Goal: Transaction & Acquisition: Subscribe to service/newsletter

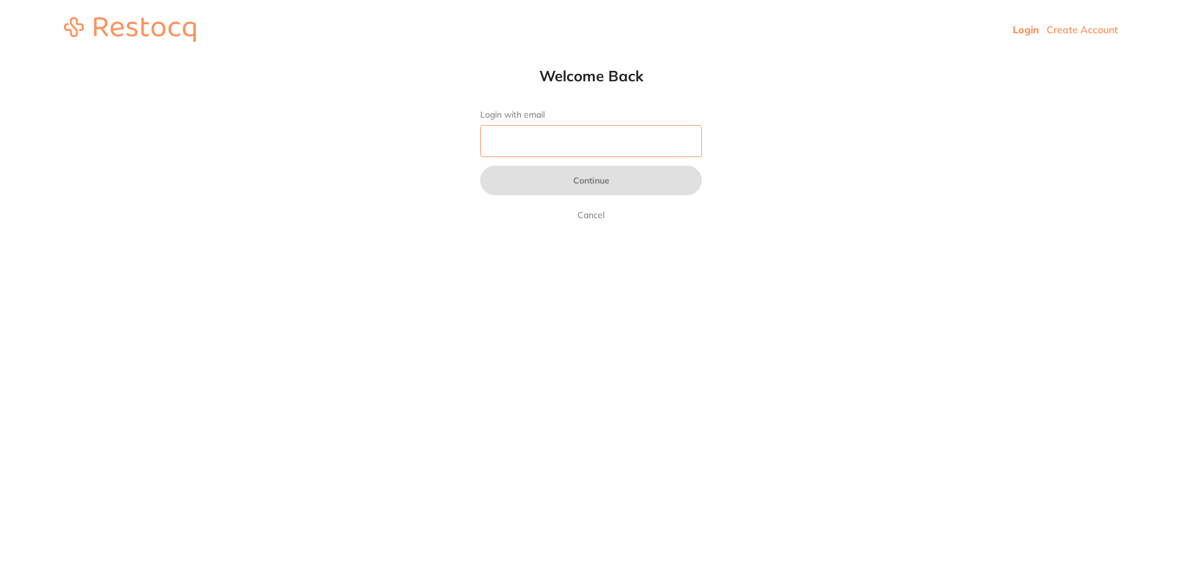
click at [590, 142] on input "Login with email" at bounding box center [591, 141] width 222 height 32
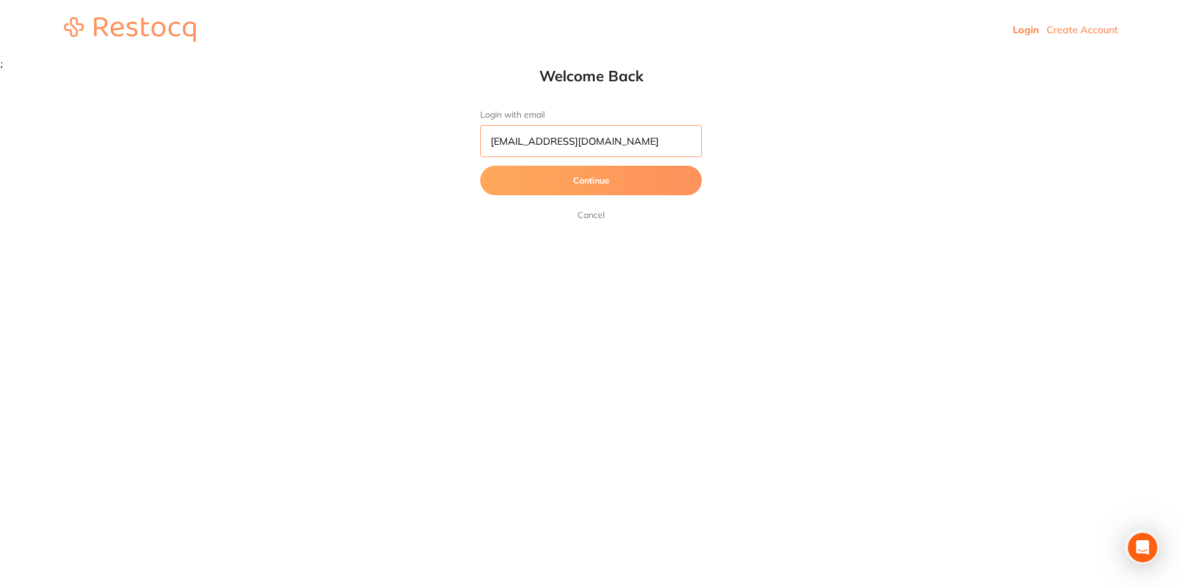
scroll to position [0, 3]
type input "[EMAIL_ADDRESS][DOMAIN_NAME]"
click at [480, 166] on button "Continue" at bounding box center [591, 181] width 222 height 30
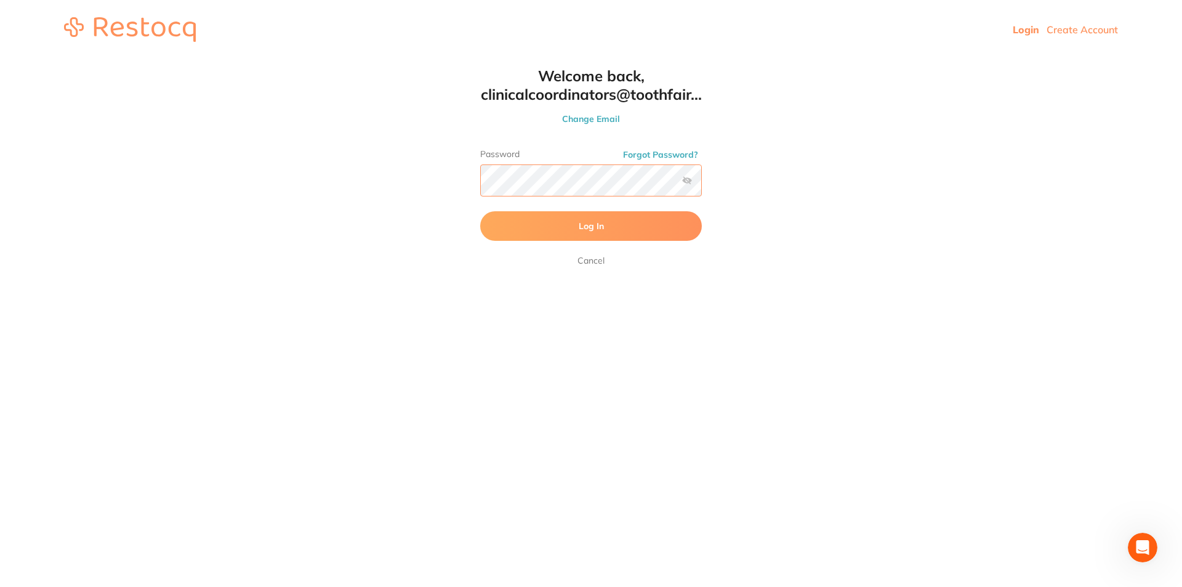
click at [480, 211] on button "Log In" at bounding box center [591, 226] width 222 height 30
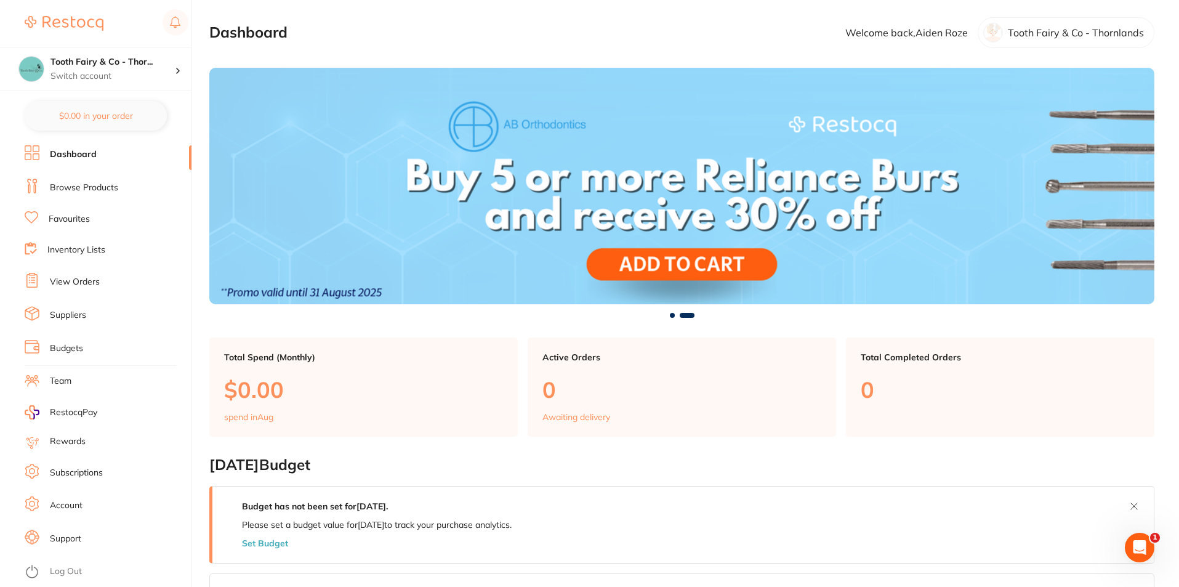
click at [99, 313] on li "Suppliers" at bounding box center [108, 315] width 167 height 18
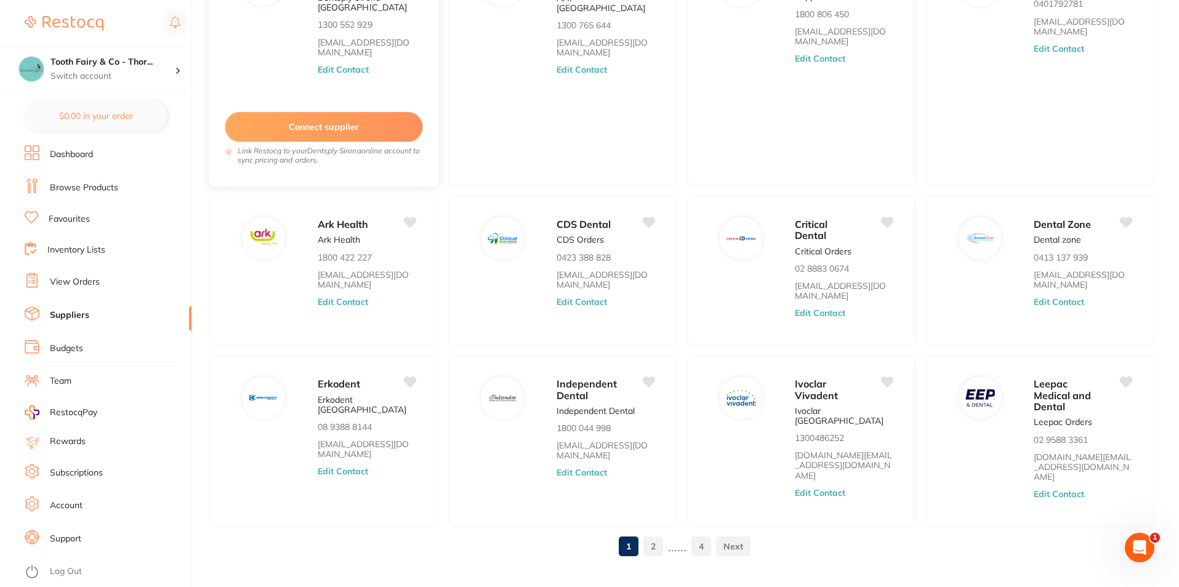
scroll to position [164, 0]
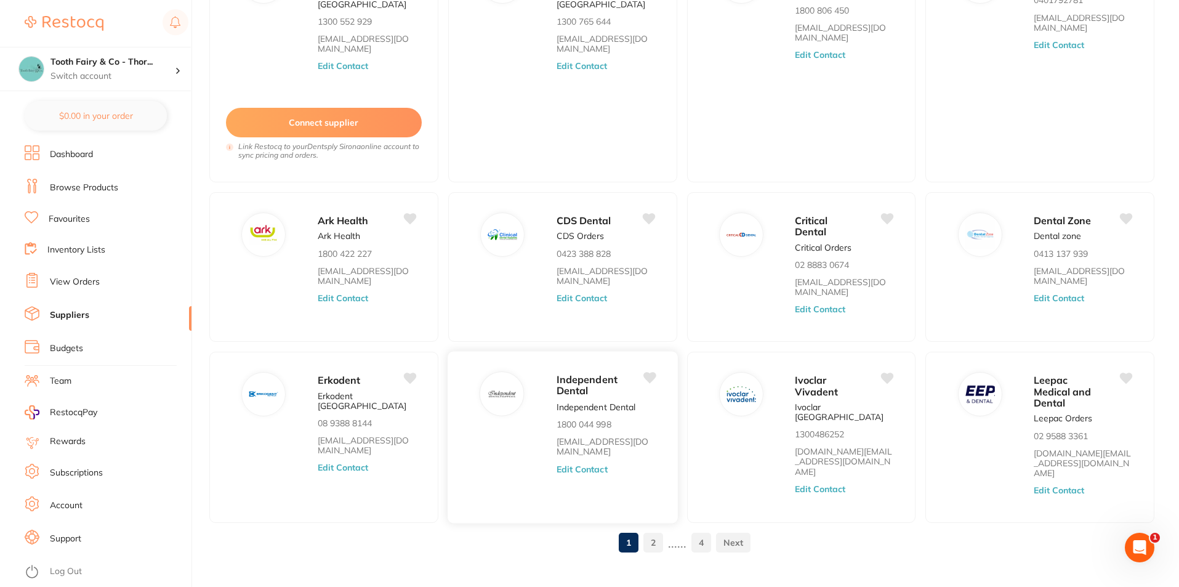
click at [652, 530] on link "2" at bounding box center [653, 542] width 20 height 25
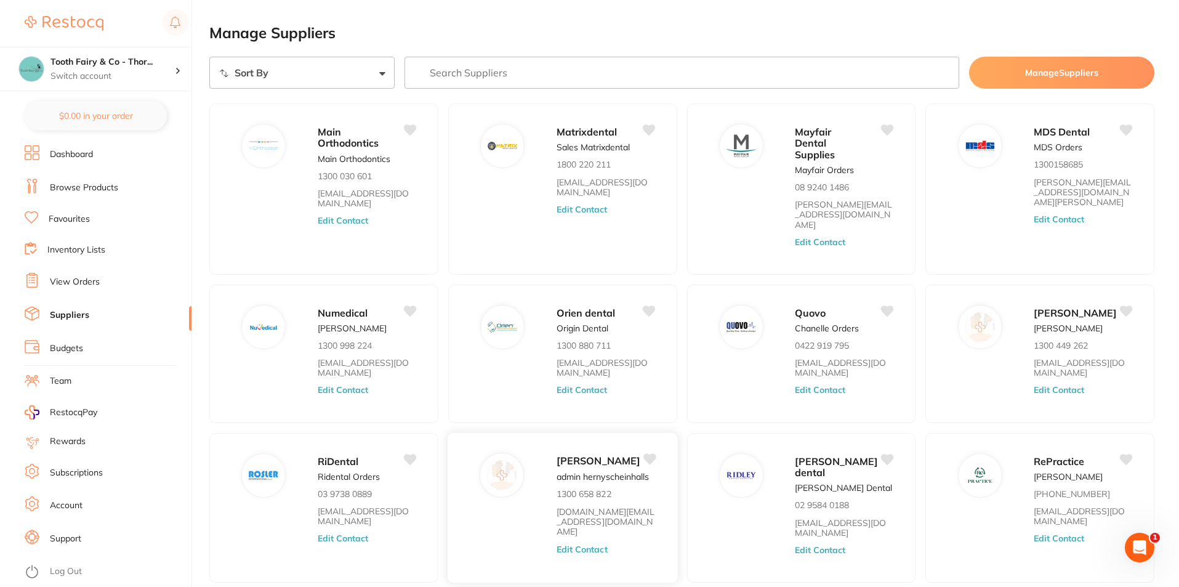
scroll to position [60, 0]
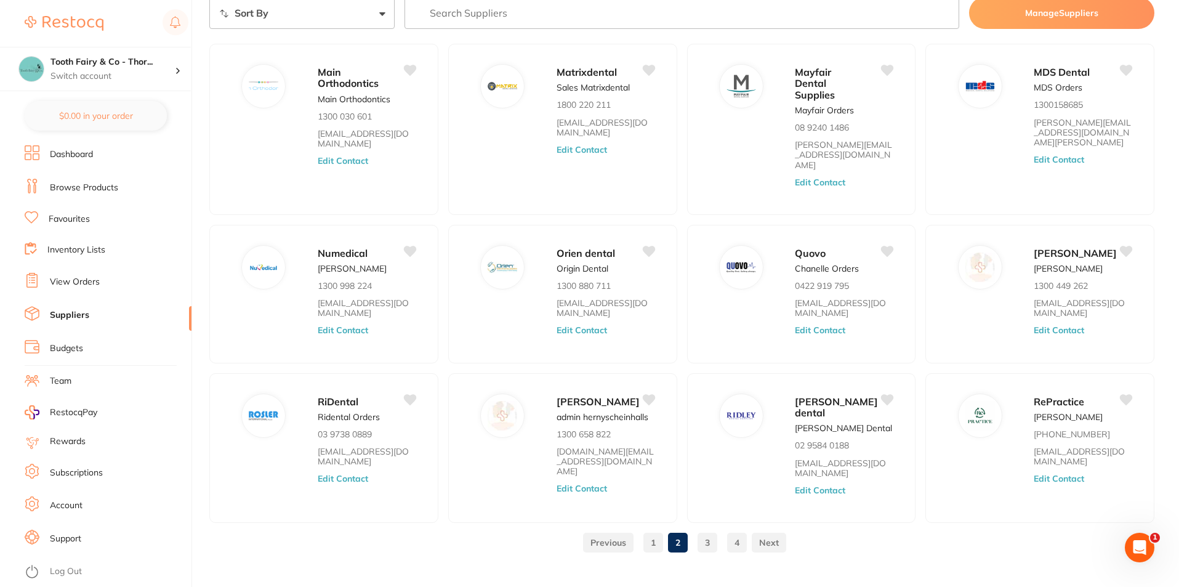
click at [713, 530] on link "3" at bounding box center [707, 542] width 20 height 25
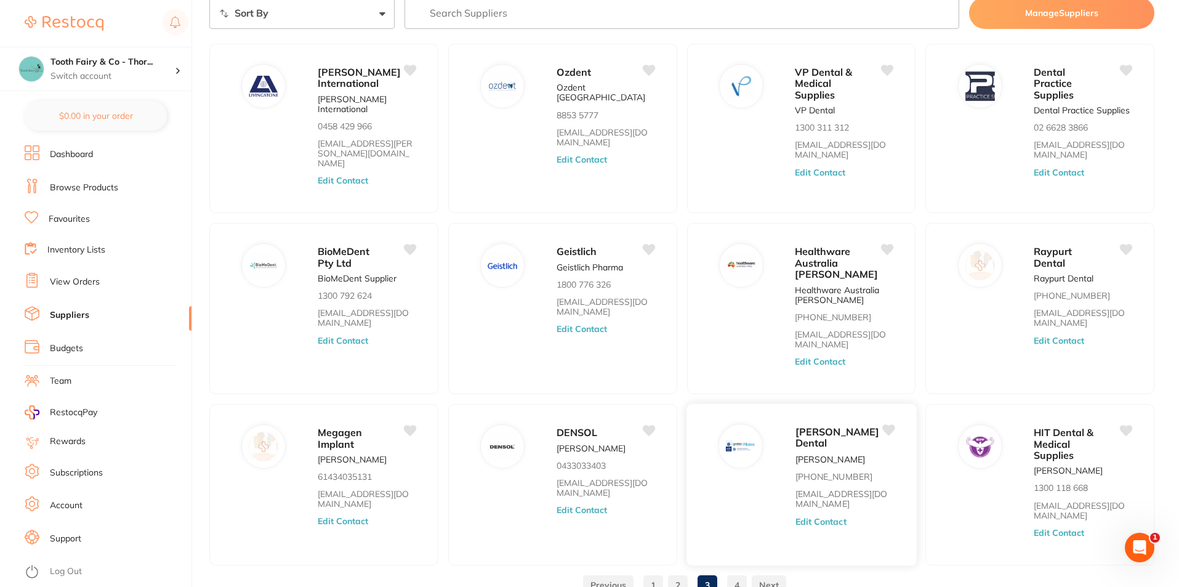
scroll to position [113, 0]
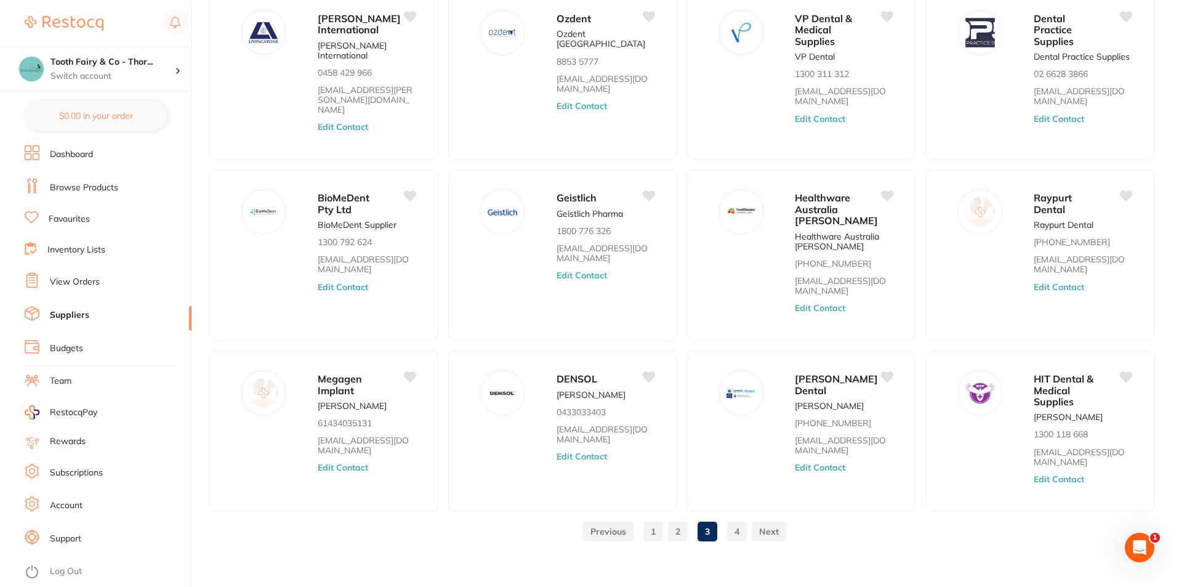
click at [737, 526] on link "4" at bounding box center [737, 531] width 20 height 25
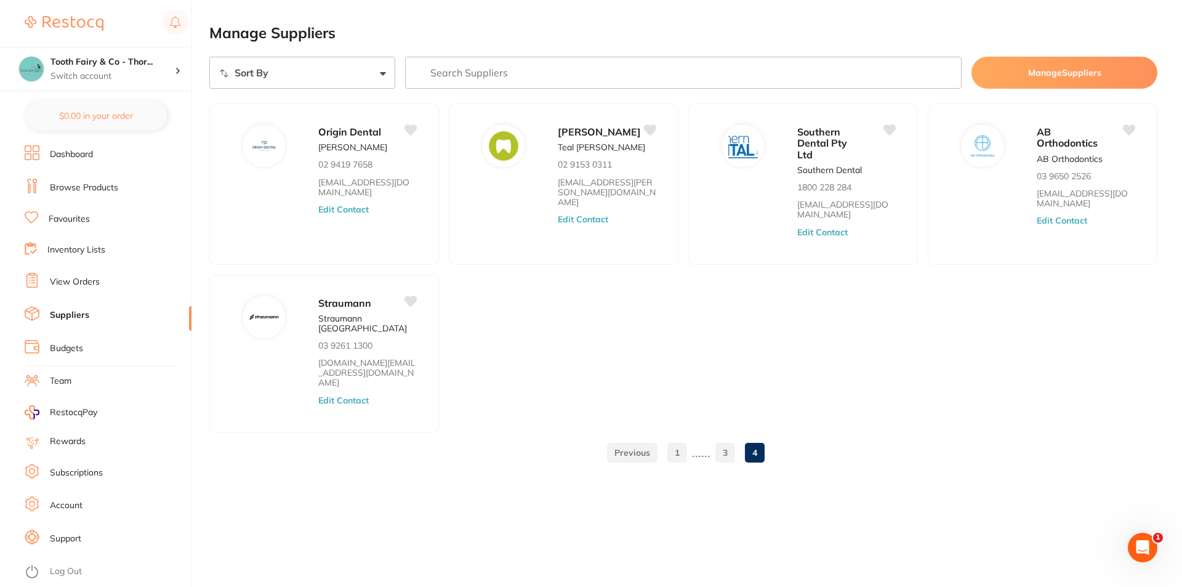
click at [672, 440] on link "1" at bounding box center [677, 452] width 20 height 25
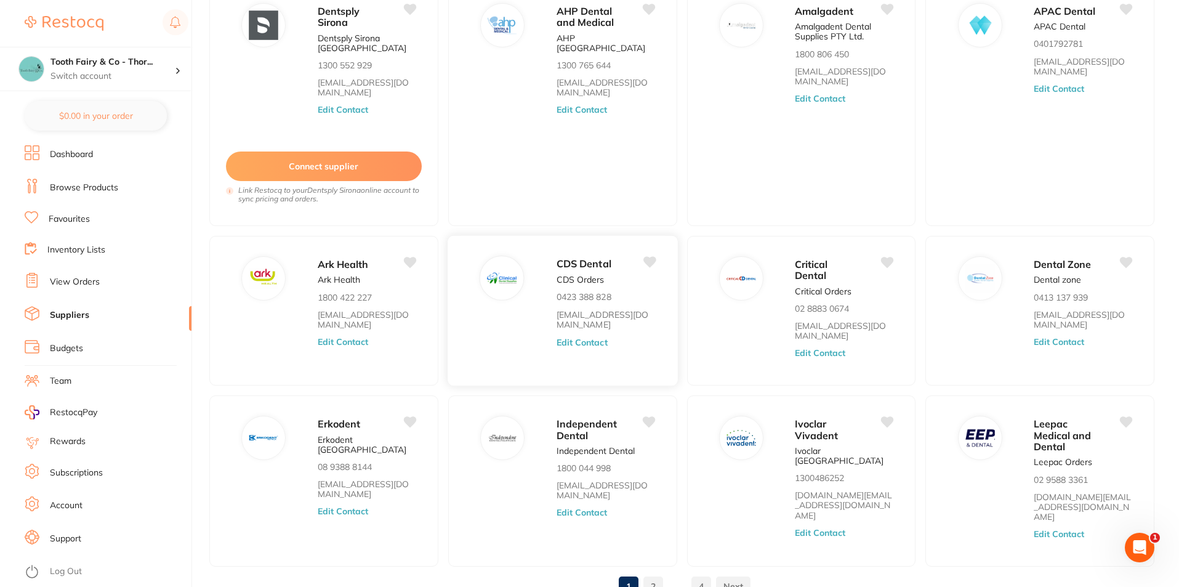
scroll to position [123, 0]
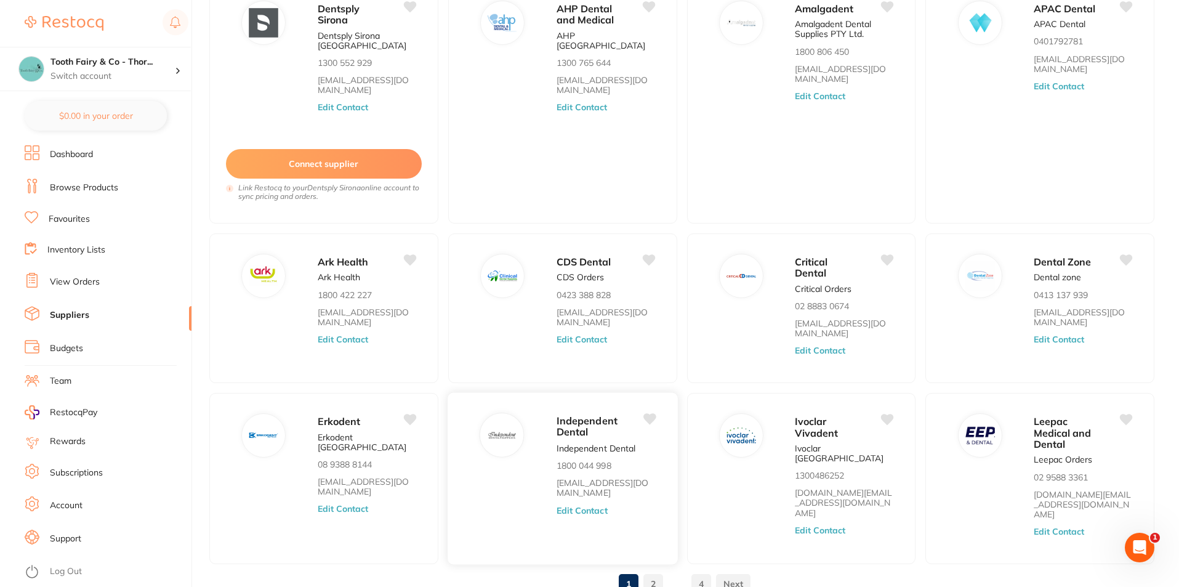
click at [568, 423] on span "Independent Dental" at bounding box center [586, 426] width 61 height 24
click at [64, 470] on link "Subscriptions" at bounding box center [76, 473] width 53 height 12
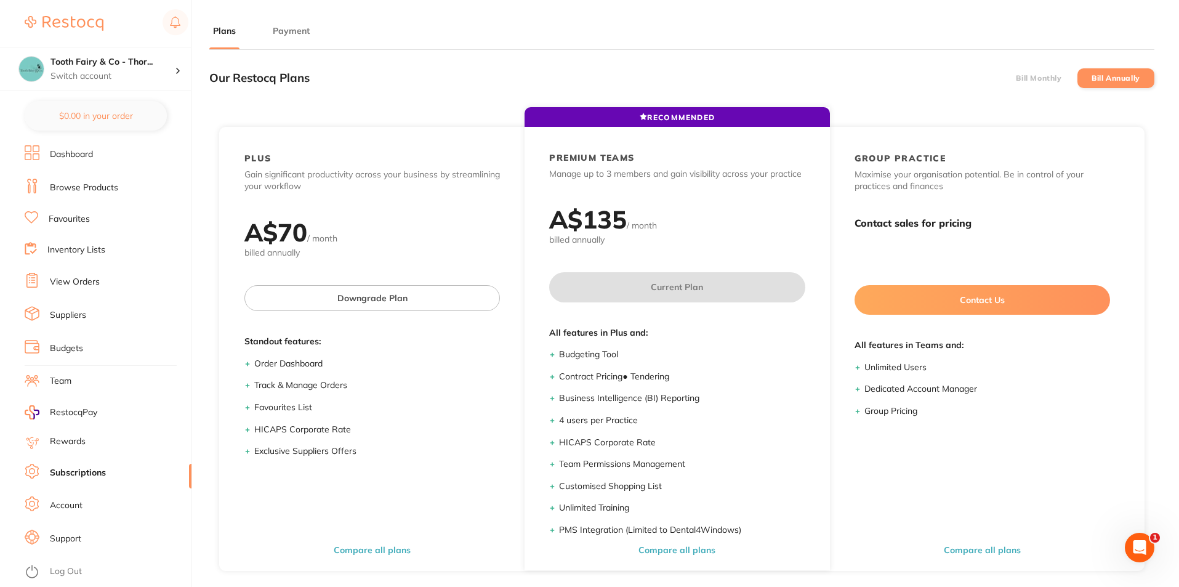
click at [41, 540] on li "Support" at bounding box center [108, 538] width 167 height 18
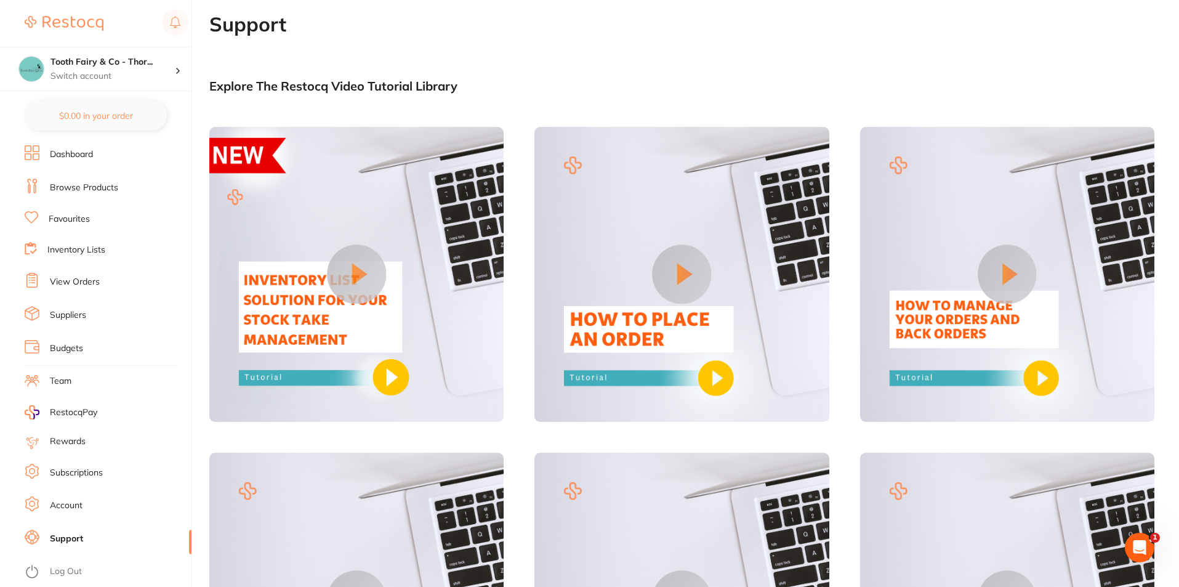
click at [71, 503] on link "Account" at bounding box center [66, 505] width 33 height 12
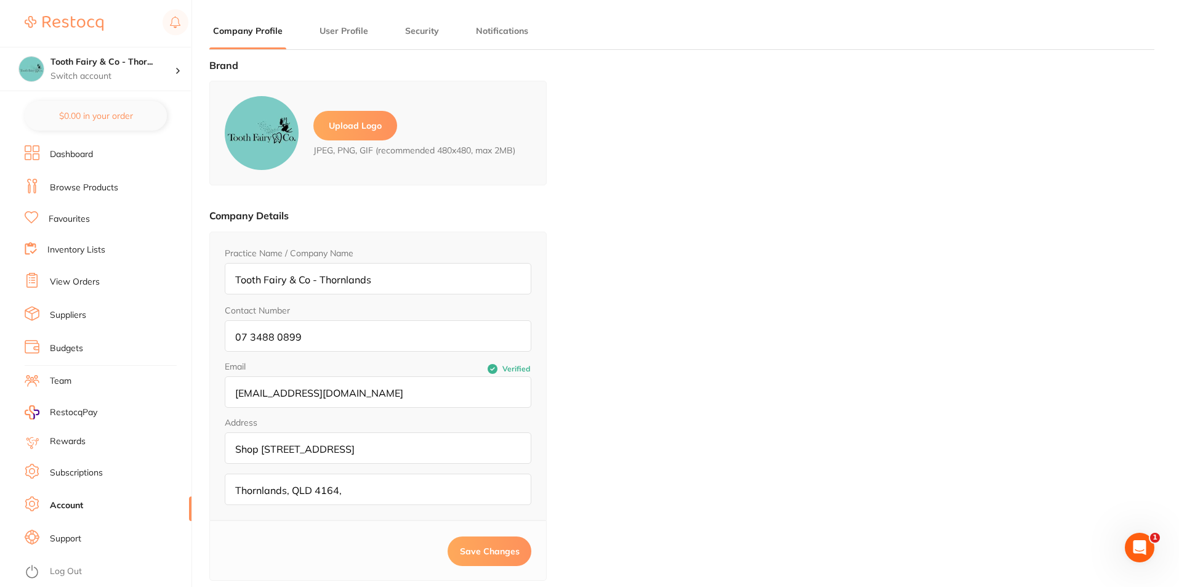
type input "Aiden"
type input "Roze"
type input "[EMAIL_ADDRESS][DOMAIN_NAME]"
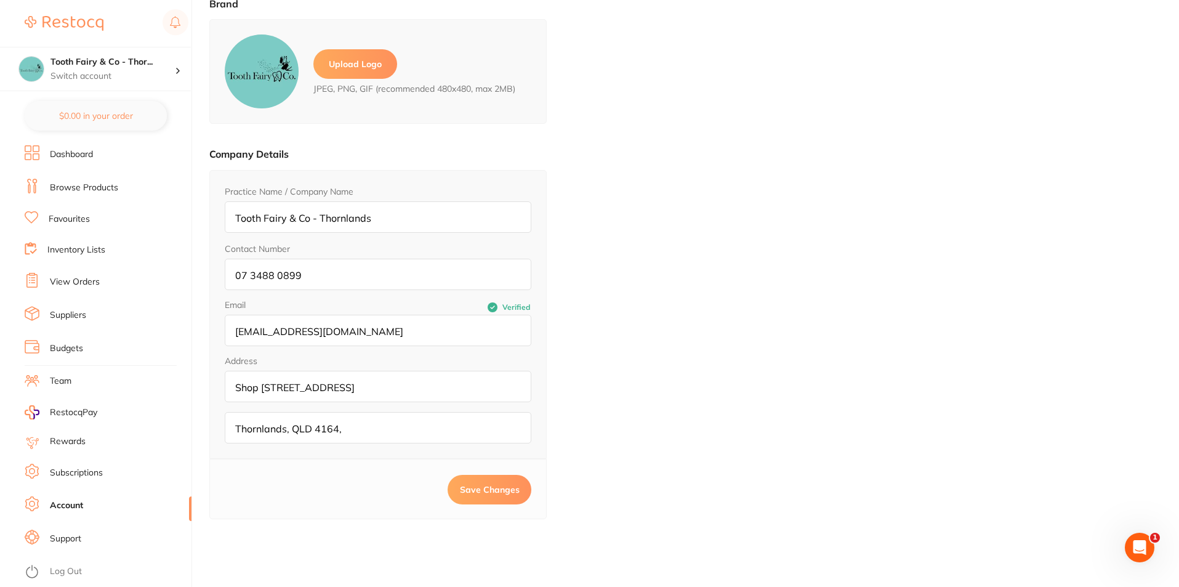
scroll to position [166, 0]
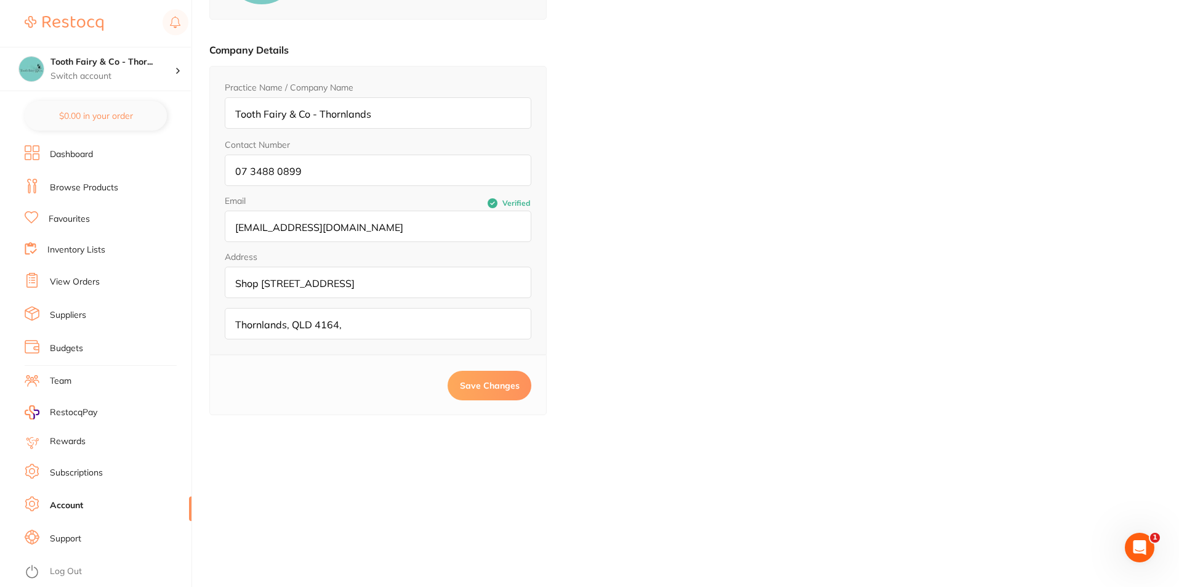
click at [71, 469] on link "Subscriptions" at bounding box center [76, 473] width 53 height 12
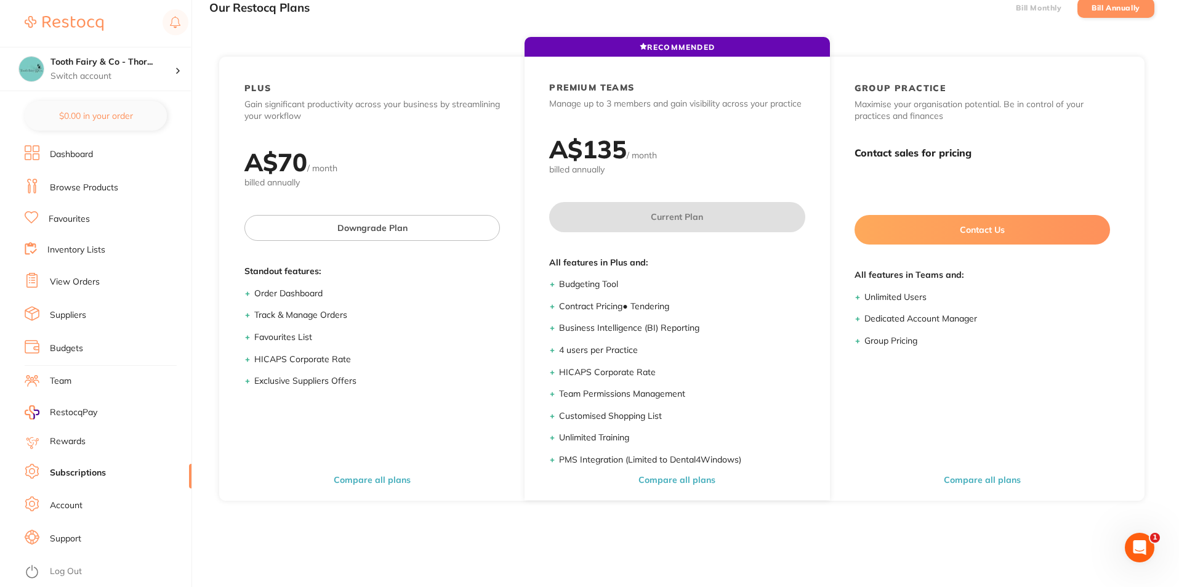
scroll to position [166, 0]
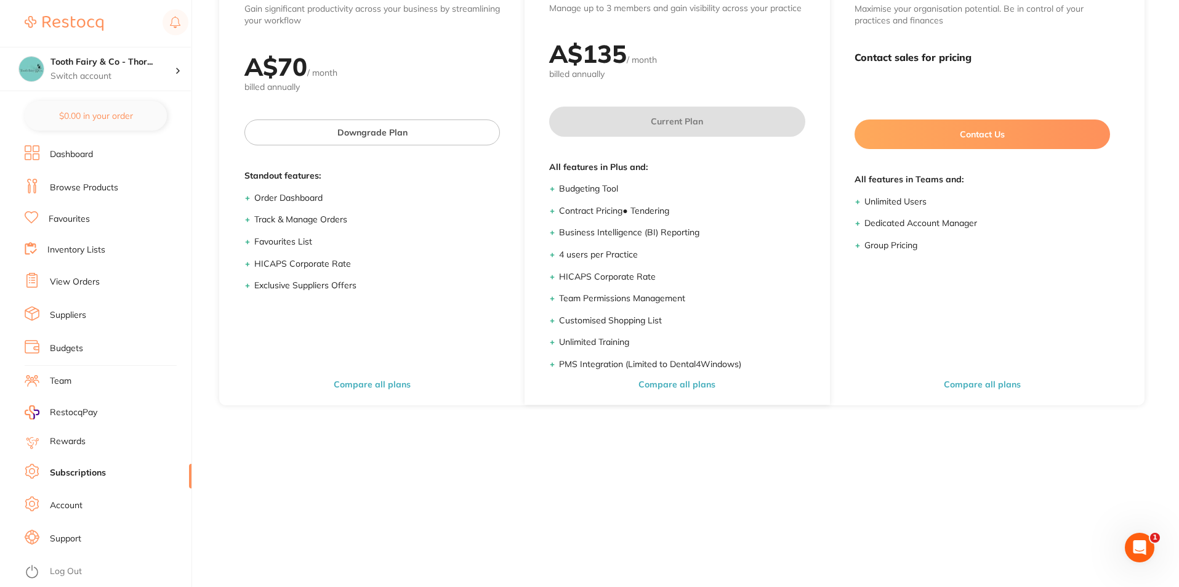
click at [76, 539] on link "Support" at bounding box center [65, 538] width 31 height 12
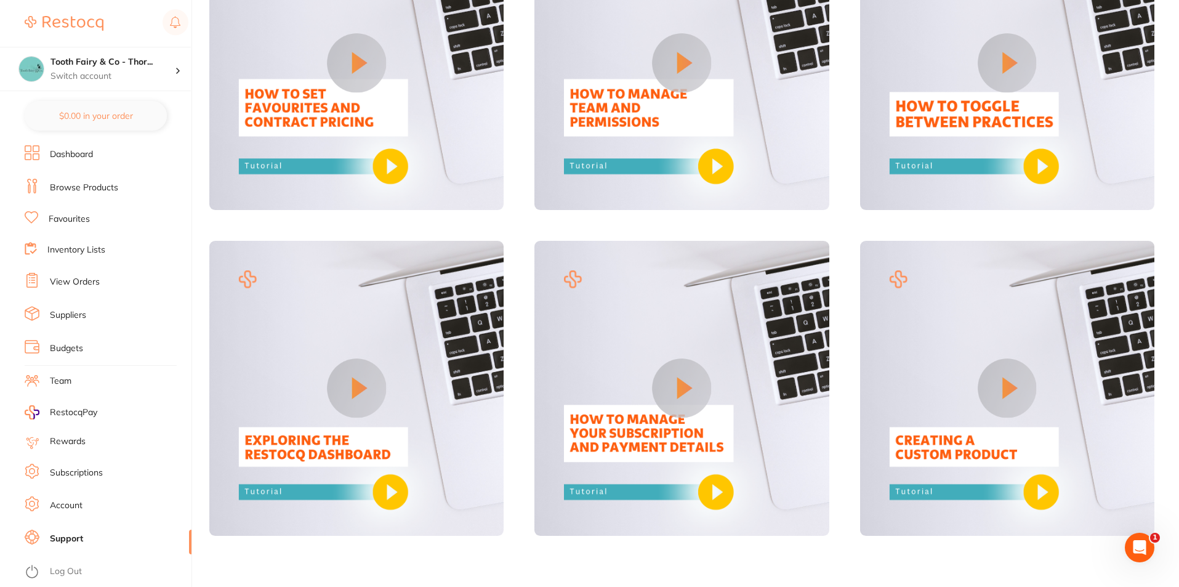
scroll to position [982, 0]
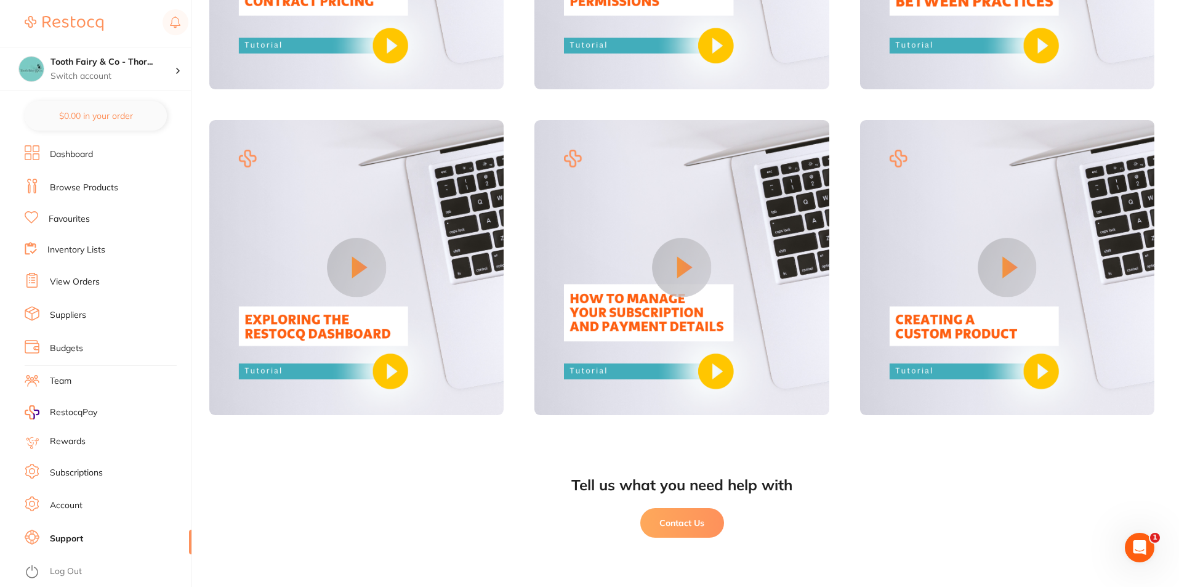
click at [72, 510] on link "Account" at bounding box center [66, 505] width 33 height 12
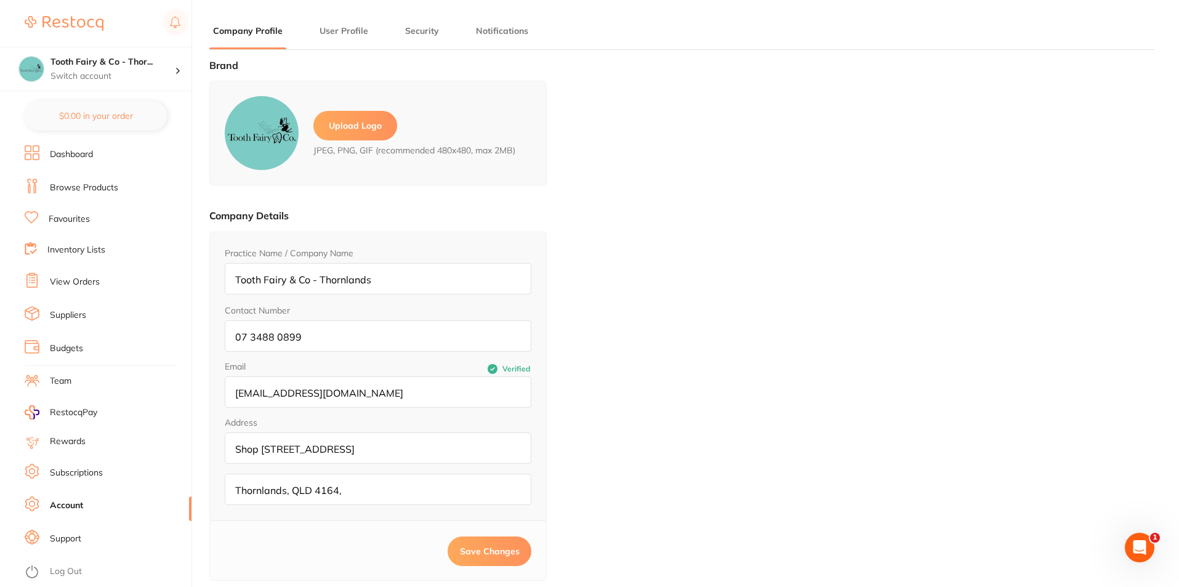
click at [496, 33] on button "Notifications" at bounding box center [502, 31] width 60 height 12
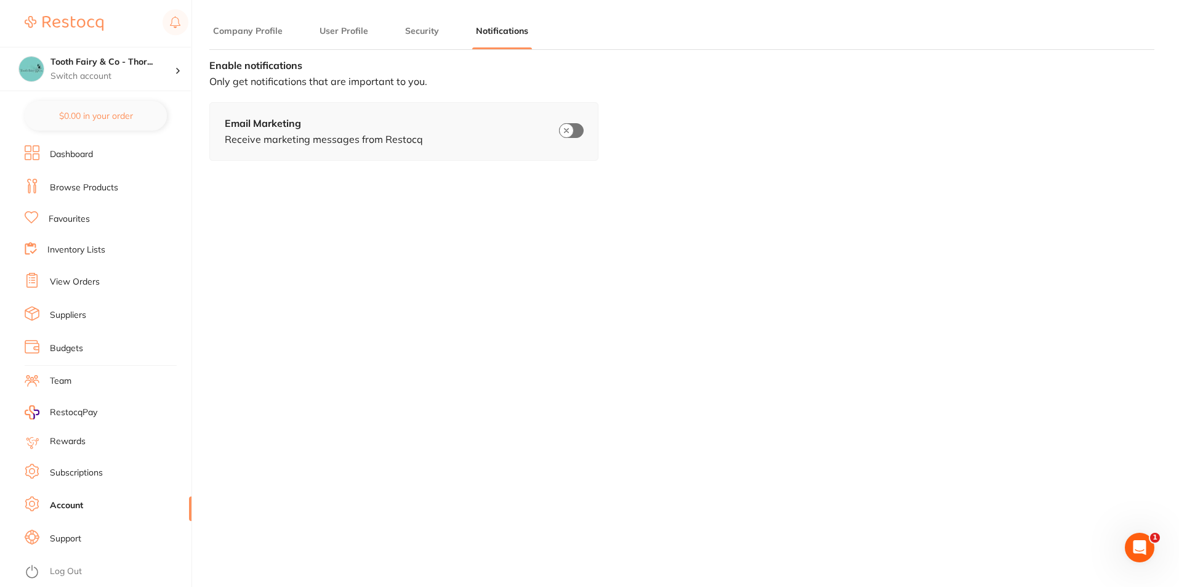
click at [417, 35] on button "Security" at bounding box center [421, 31] width 41 height 12
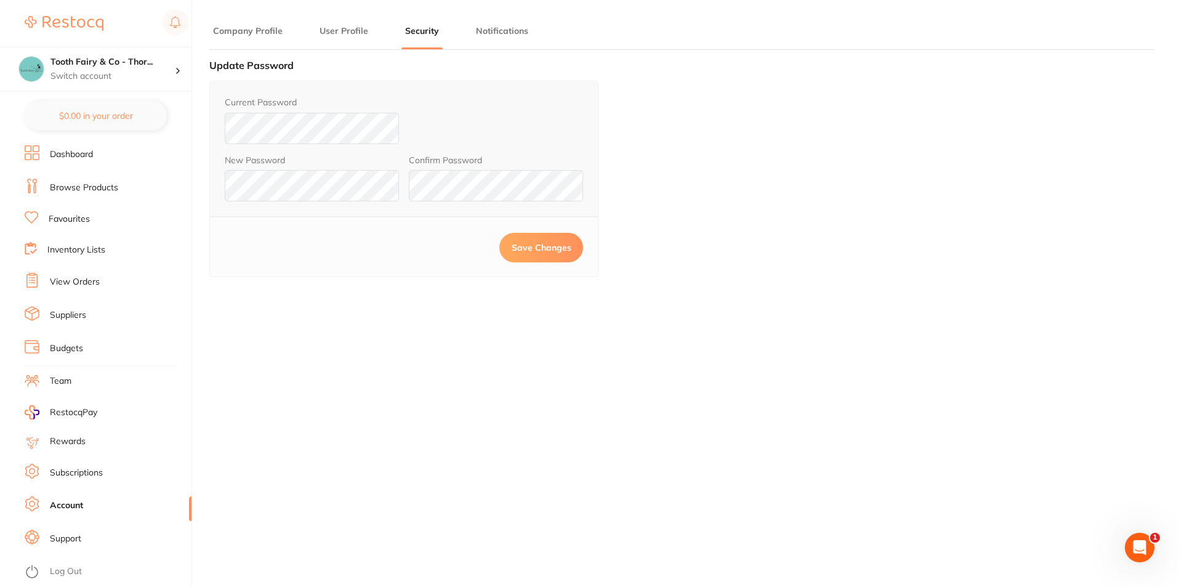
click at [545, 247] on span "Save Changes" at bounding box center [541, 247] width 60 height 11
click at [354, 30] on button "User Profile" at bounding box center [344, 31] width 56 height 12
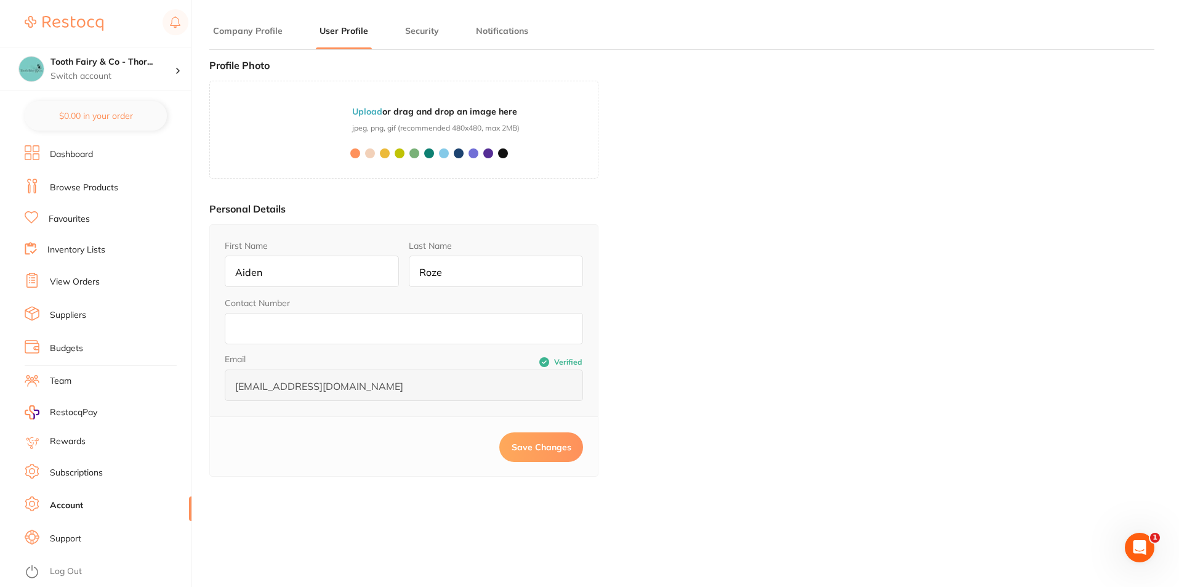
drag, startPoint x: 276, startPoint y: 271, endPoint x: 221, endPoint y: 271, distance: 55.4
click at [221, 271] on div "First Name Aiden Last Name Roze Contact Number Email Verified clinicalcoordinat…" at bounding box center [403, 319] width 389 height 191
type input "[PERSON_NAME]"
click at [460, 269] on input "Roze" at bounding box center [496, 270] width 174 height 31
type input "R"
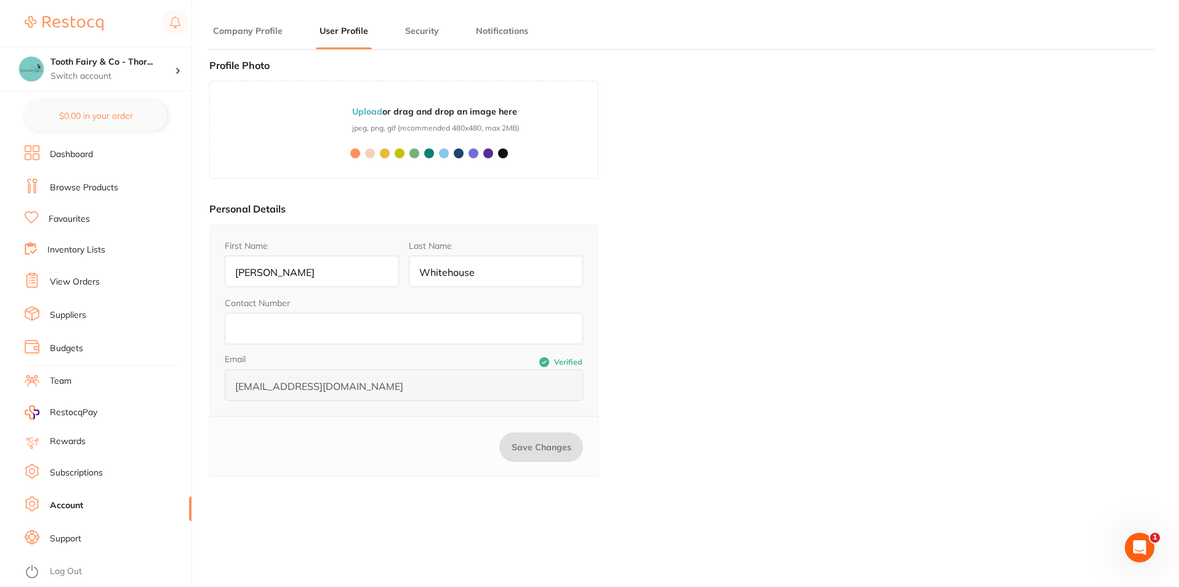
type input "Whitehouse"
click at [447, 329] on input "Contact Number" at bounding box center [404, 328] width 358 height 31
type input "043323480"
click at [475, 153] on span at bounding box center [473, 153] width 10 height 10
click at [537, 444] on span "Save Changes" at bounding box center [541, 446] width 60 height 11
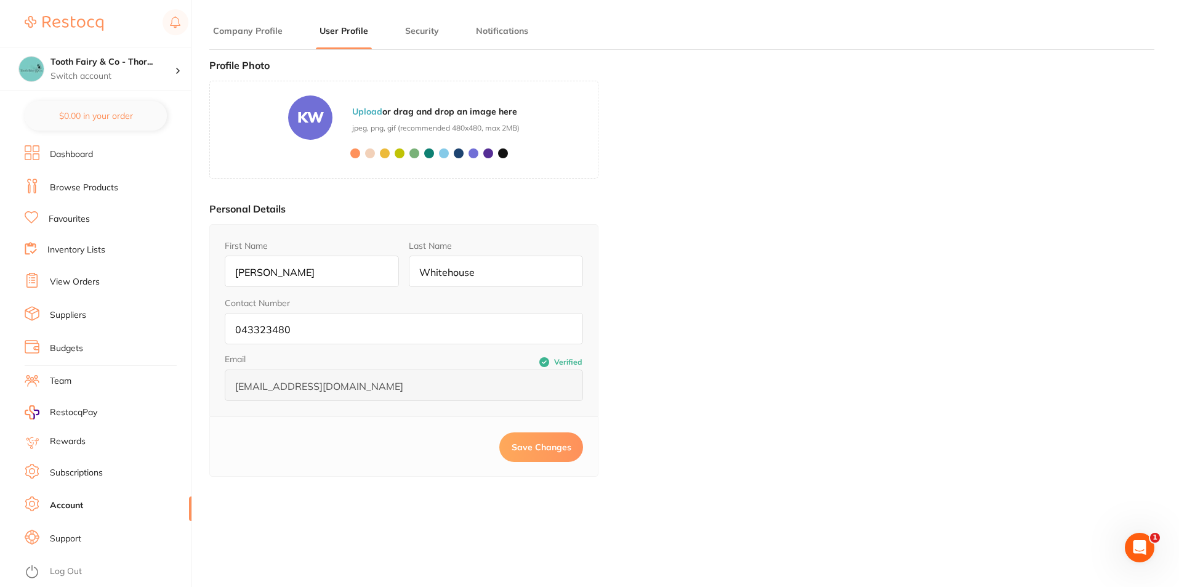
click at [73, 411] on span "RestocqPay" at bounding box center [73, 412] width 47 height 12
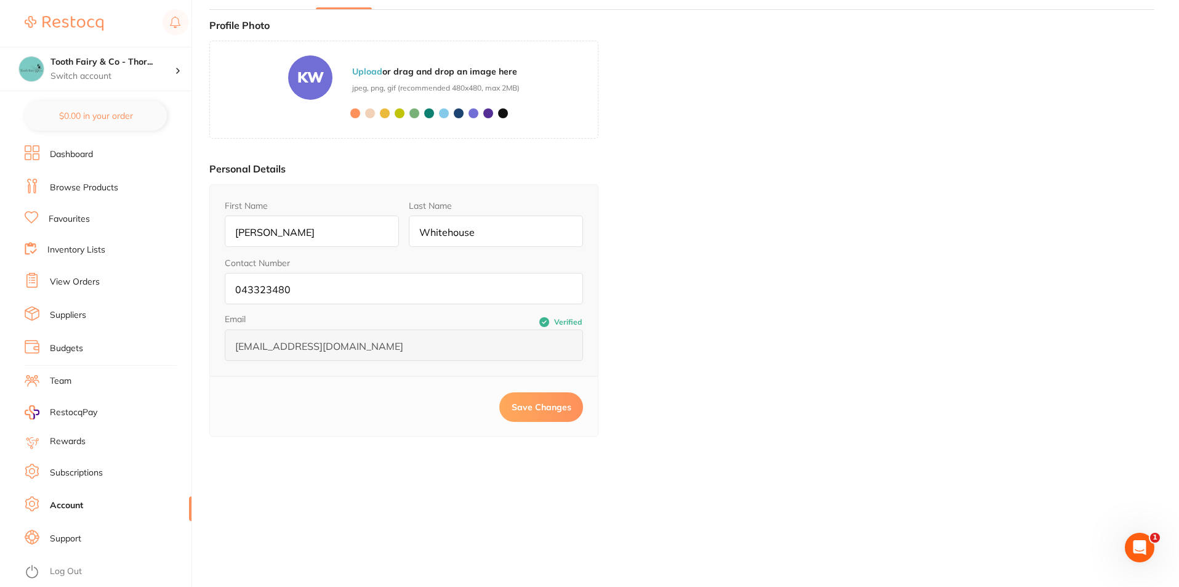
scroll to position [62, 0]
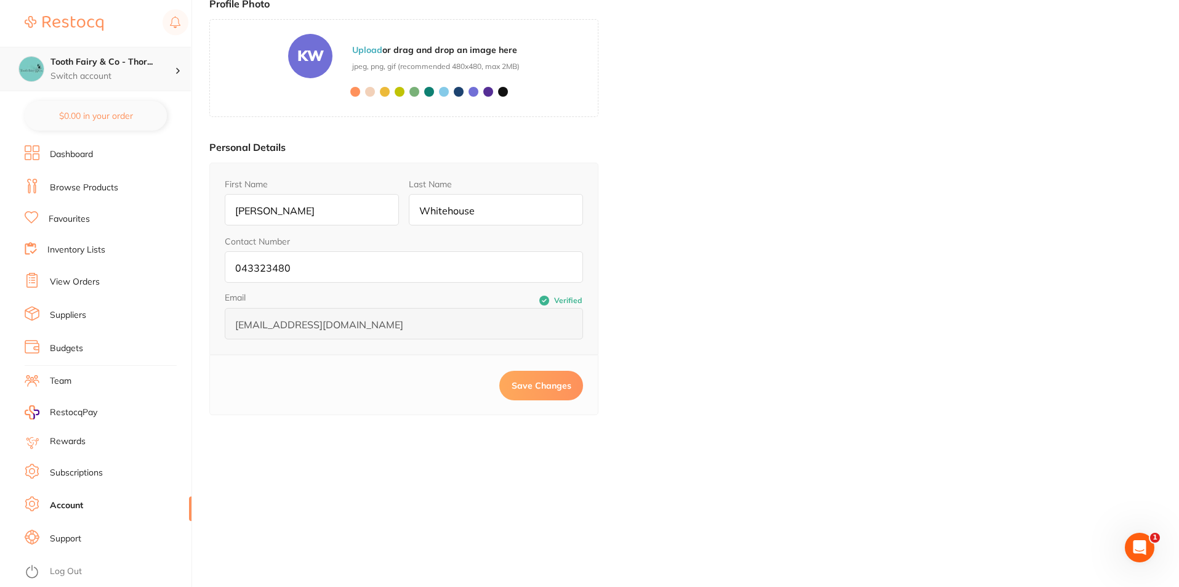
click at [111, 64] on h4 "Tooth Fairy & Co - Thor..." at bounding box center [112, 62] width 124 height 12
click at [124, 63] on h4 "Tooth Fairy & Co - Thor..." at bounding box center [112, 62] width 124 height 12
click at [99, 82] on div "Tooth Fairy & Co - Thor... Switch account" at bounding box center [95, 69] width 191 height 44
click at [137, 67] on h4 "Tooth Fairy & Co - Thor..." at bounding box center [112, 62] width 124 height 12
click at [161, 65] on h4 "Tooth Fairy & Co - Thor..." at bounding box center [112, 62] width 124 height 12
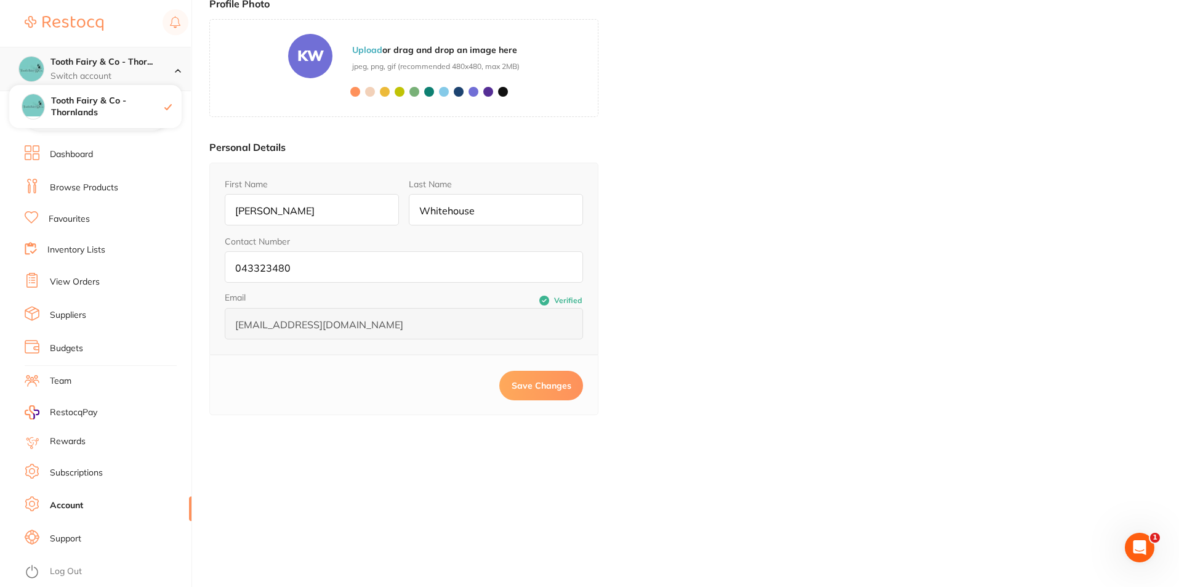
click at [164, 65] on h4 "Tooth Fairy & Co - Thor..." at bounding box center [112, 62] width 124 height 12
click at [179, 66] on div at bounding box center [183, 68] width 16 height 11
click at [107, 60] on h4 "Tooth Fairy & Co - Thor..." at bounding box center [112, 62] width 124 height 12
click at [68, 153] on link "Dashboard" at bounding box center [71, 154] width 43 height 12
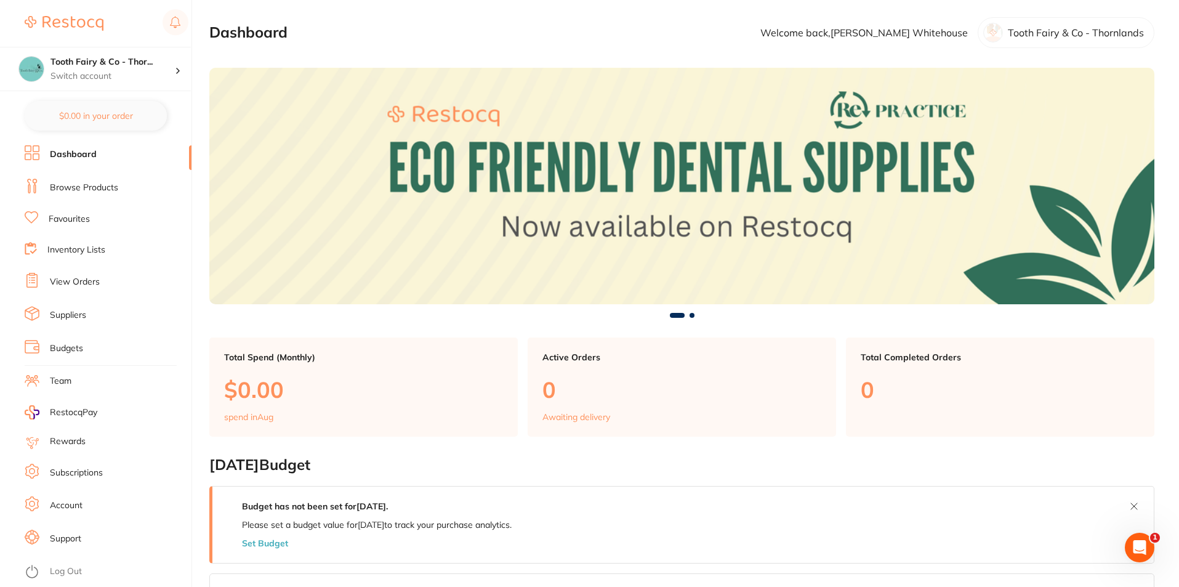
click at [1105, 41] on div "Tooth Fairy & Co - Thornlands" at bounding box center [1065, 32] width 177 height 31
click at [1020, 36] on p "Tooth Fairy & Co - Thornlands" at bounding box center [1076, 32] width 136 height 11
click at [994, 38] on div at bounding box center [993, 33] width 20 height 20
click at [995, 34] on div at bounding box center [993, 33] width 20 height 20
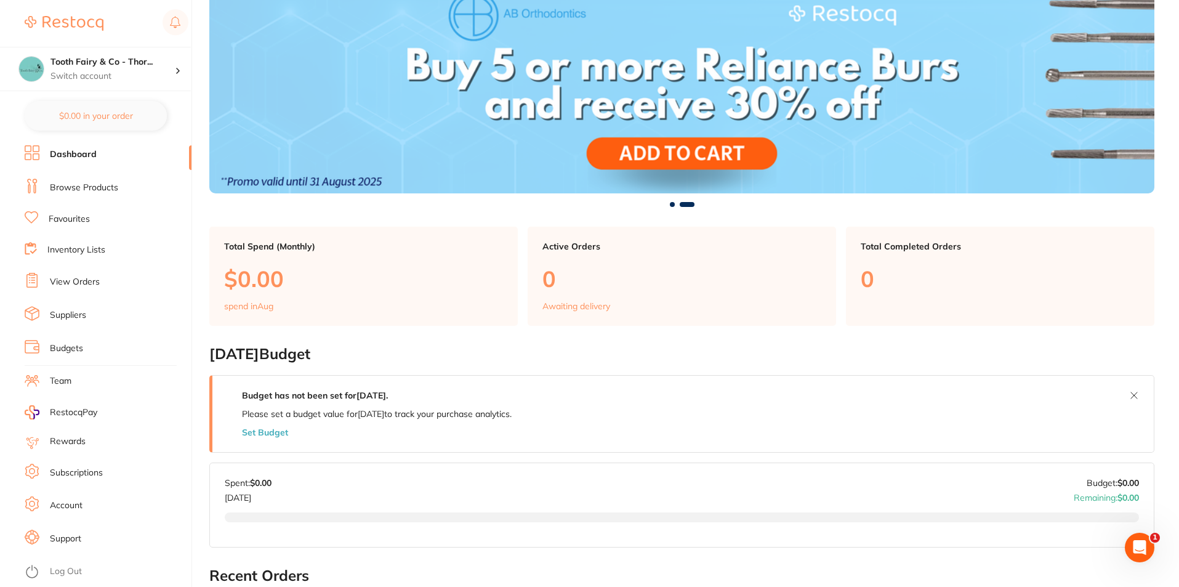
scroll to position [246, 0]
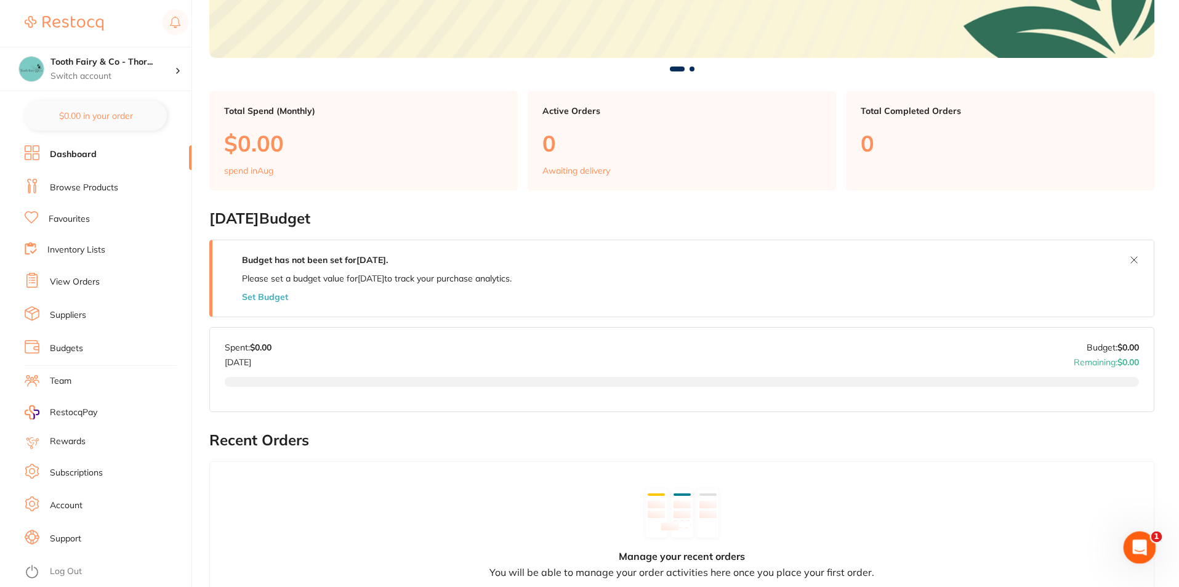
click at [1137, 534] on div "Open Intercom Messenger" at bounding box center [1137, 545] width 41 height 41
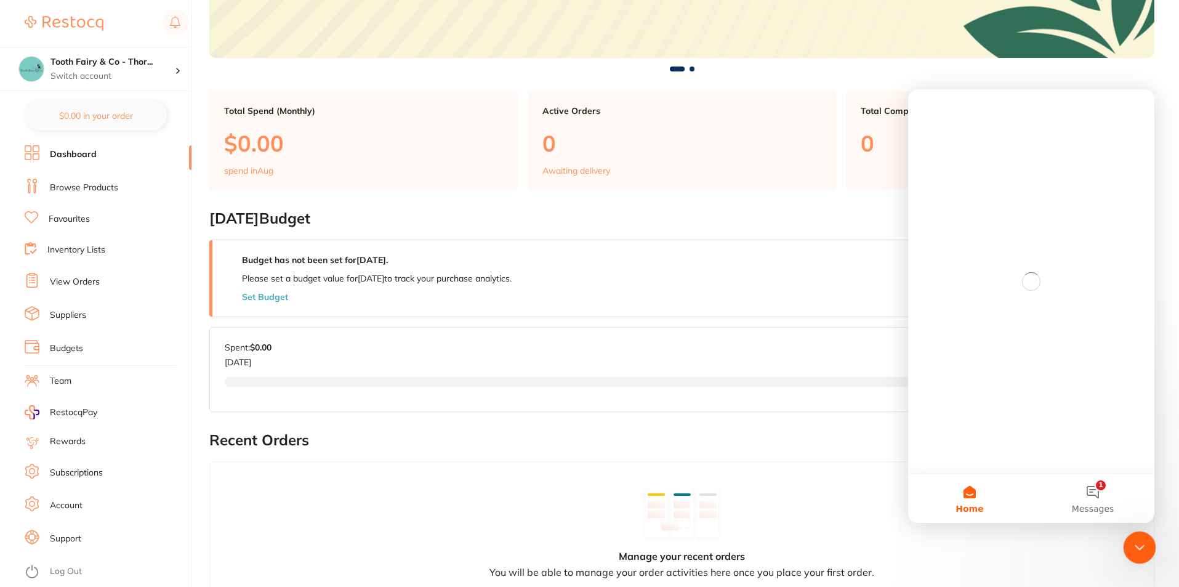
scroll to position [0, 0]
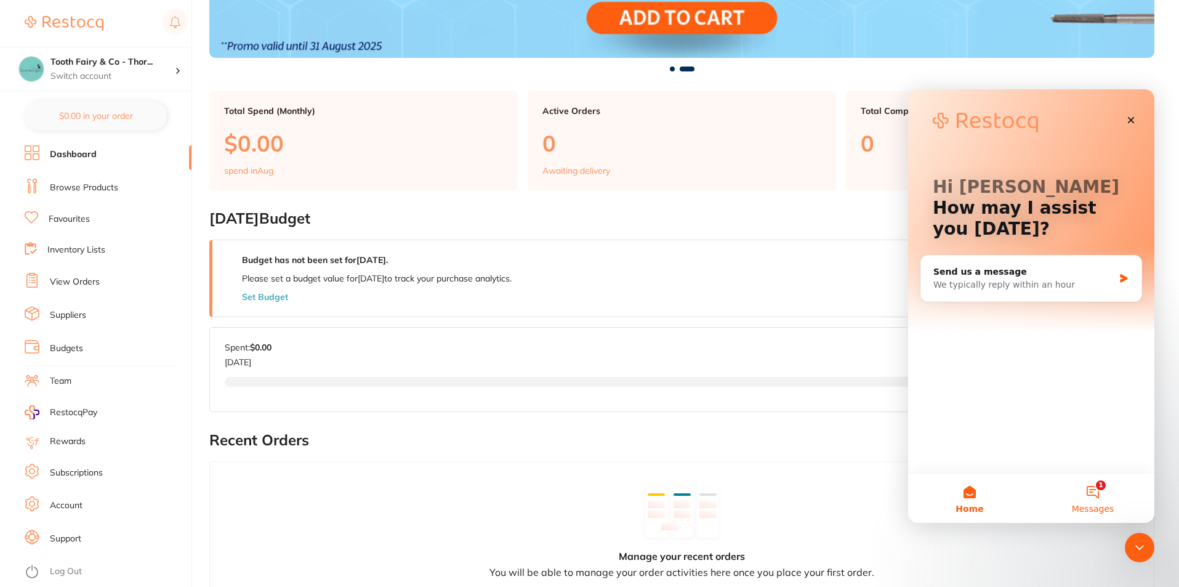
click at [1094, 483] on button "1 Messages" at bounding box center [1092, 497] width 123 height 49
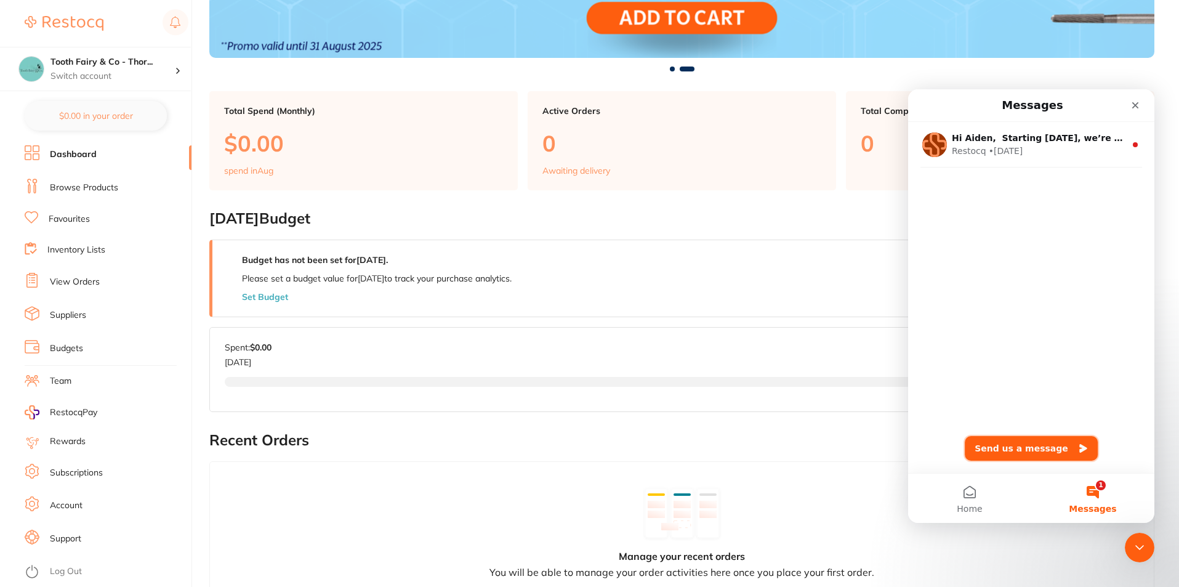
click at [1021, 445] on button "Send us a message" at bounding box center [1031, 448] width 133 height 25
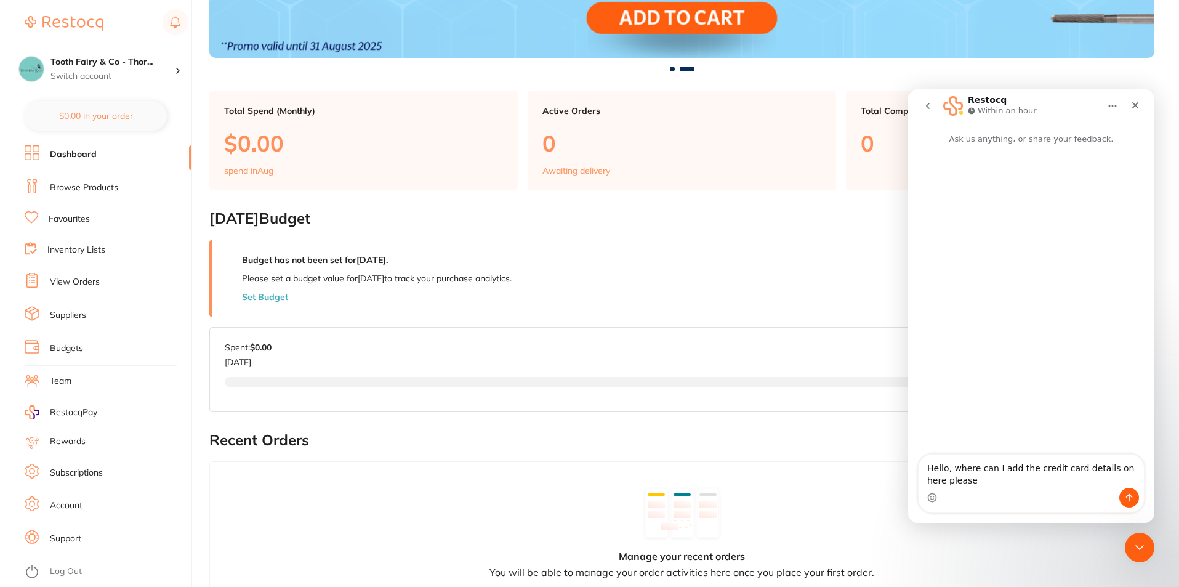
type textarea "Hello, where can I add the credit card details on here please?"
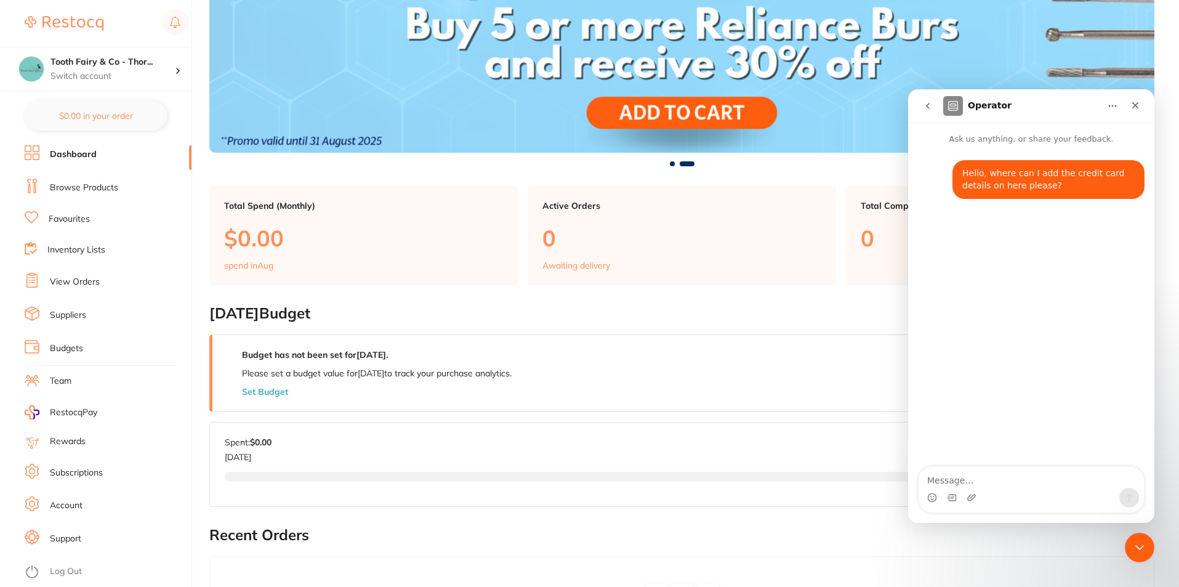
scroll to position [62, 0]
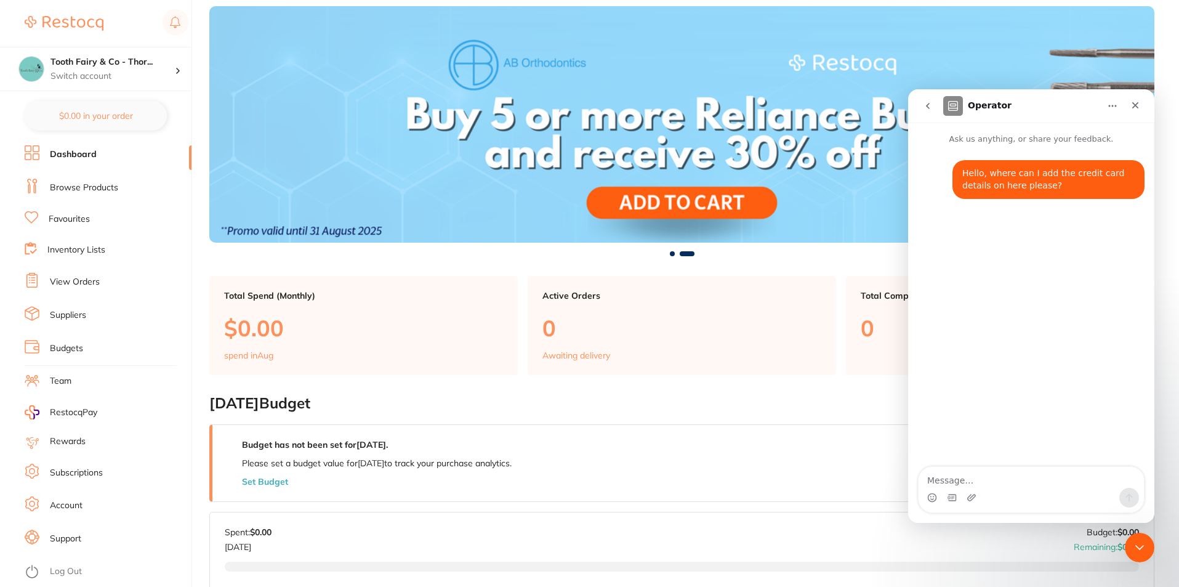
click at [78, 503] on link "Account" at bounding box center [66, 505] width 33 height 12
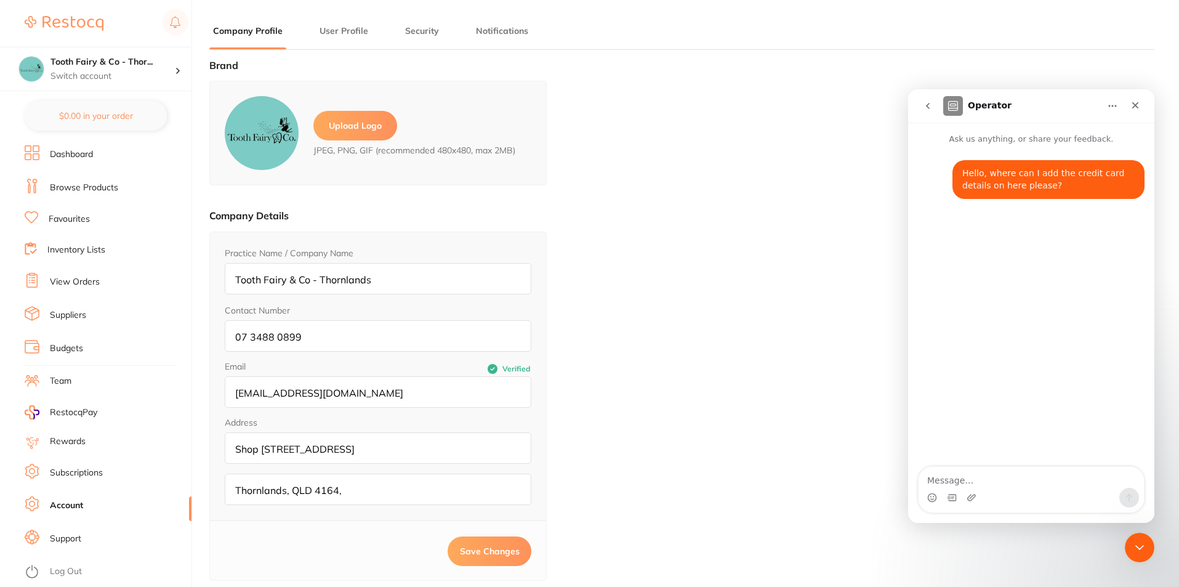
type input "[PERSON_NAME]"
type input "Whitehouse"
type input "043323480"
type input "[EMAIL_ADDRESS][DOMAIN_NAME]"
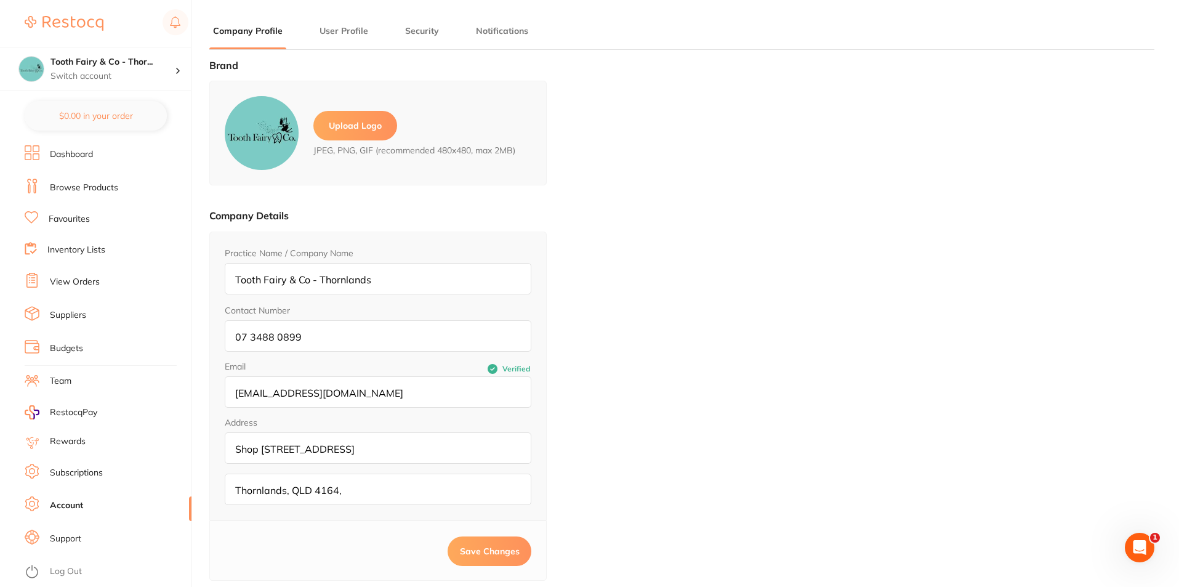
click at [333, 39] on li "User Profile" at bounding box center [344, 37] width 56 height 25
click at [334, 30] on button "User Profile" at bounding box center [344, 31] width 56 height 12
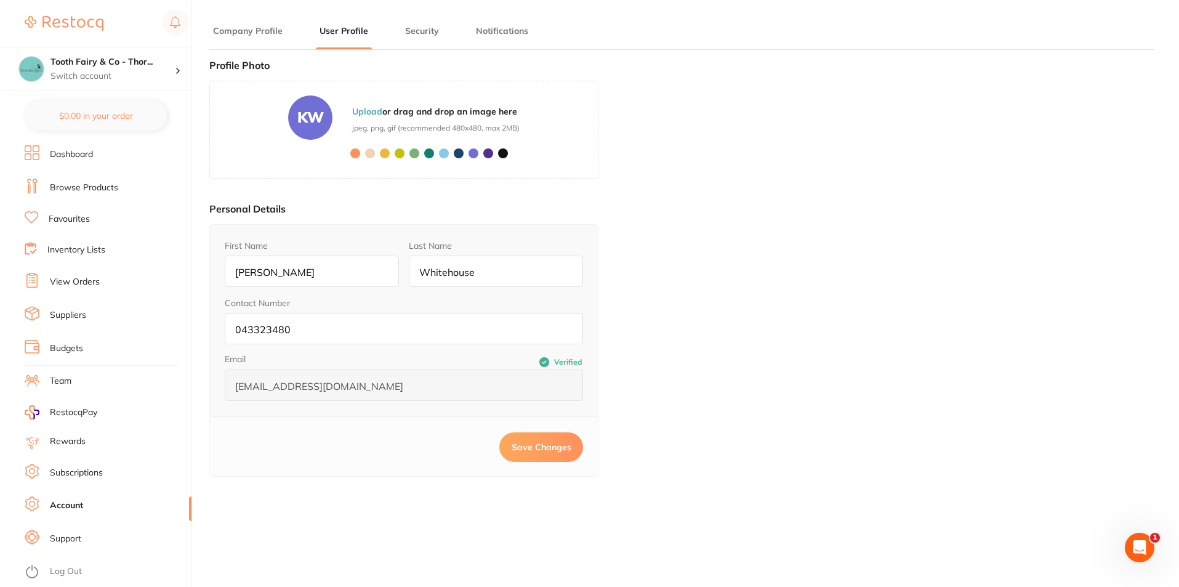
click at [407, 26] on button "Security" at bounding box center [421, 31] width 41 height 12
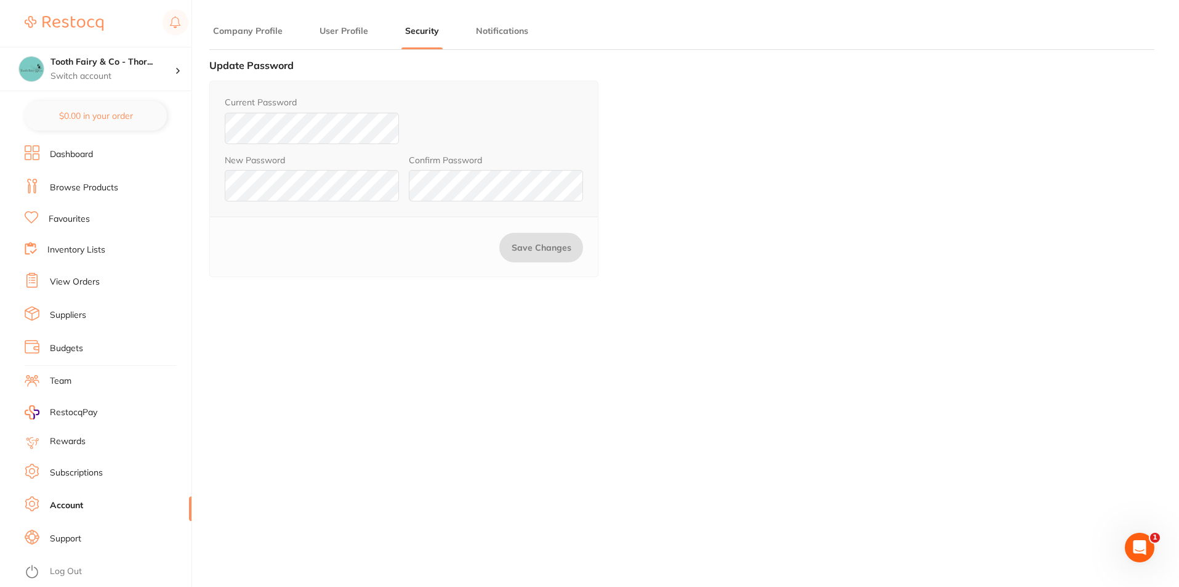
click at [487, 28] on button "Notifications" at bounding box center [502, 31] width 60 height 12
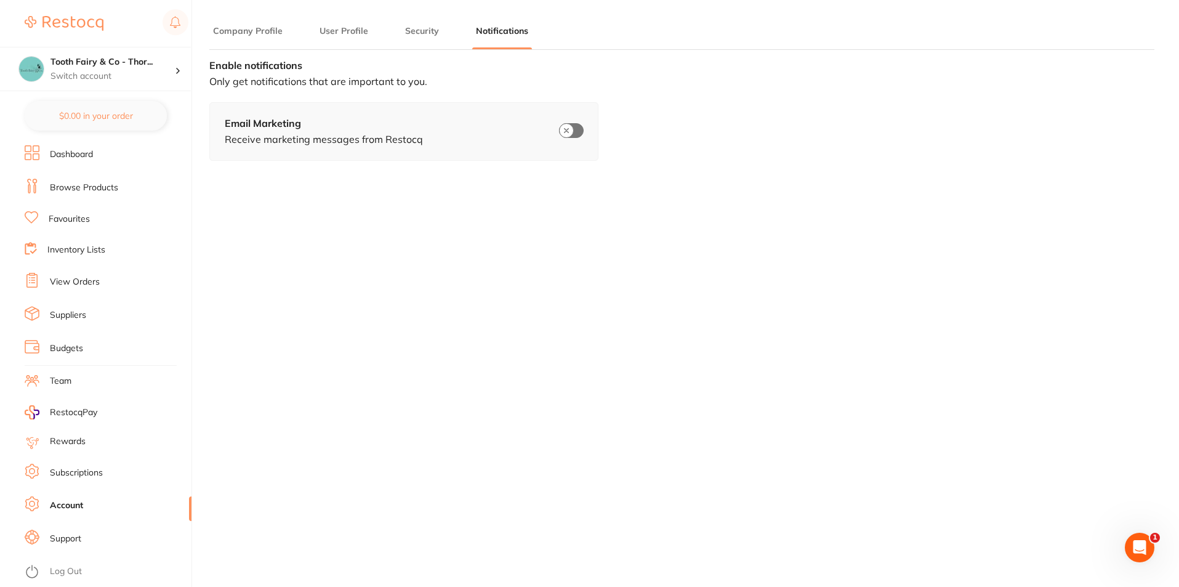
click at [68, 348] on link "Budgets" at bounding box center [66, 348] width 33 height 12
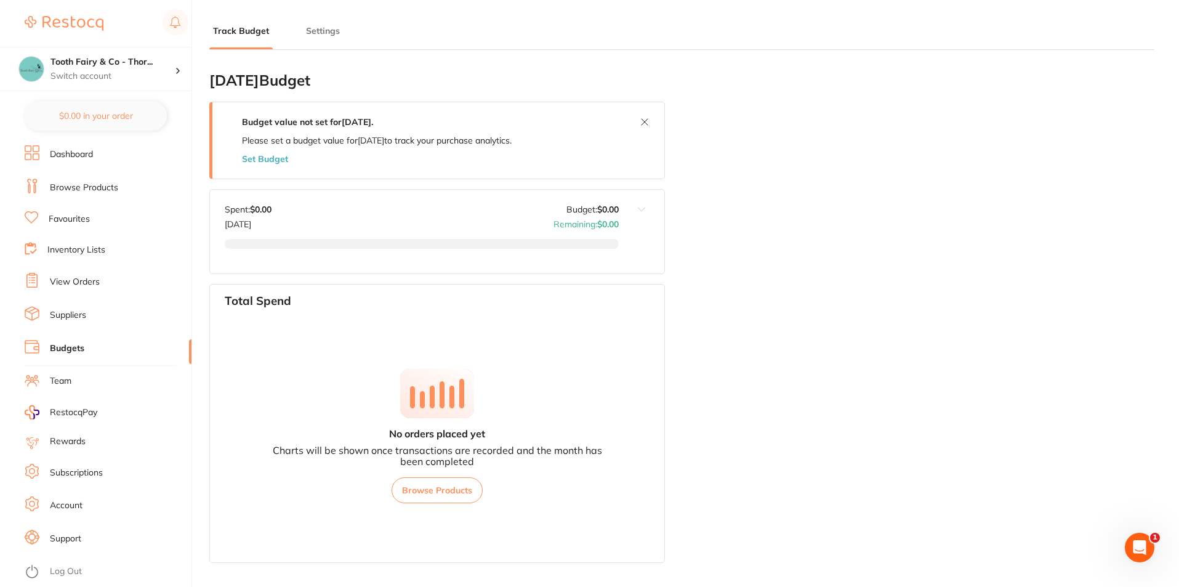
click at [98, 472] on link "Subscriptions" at bounding box center [76, 473] width 53 height 12
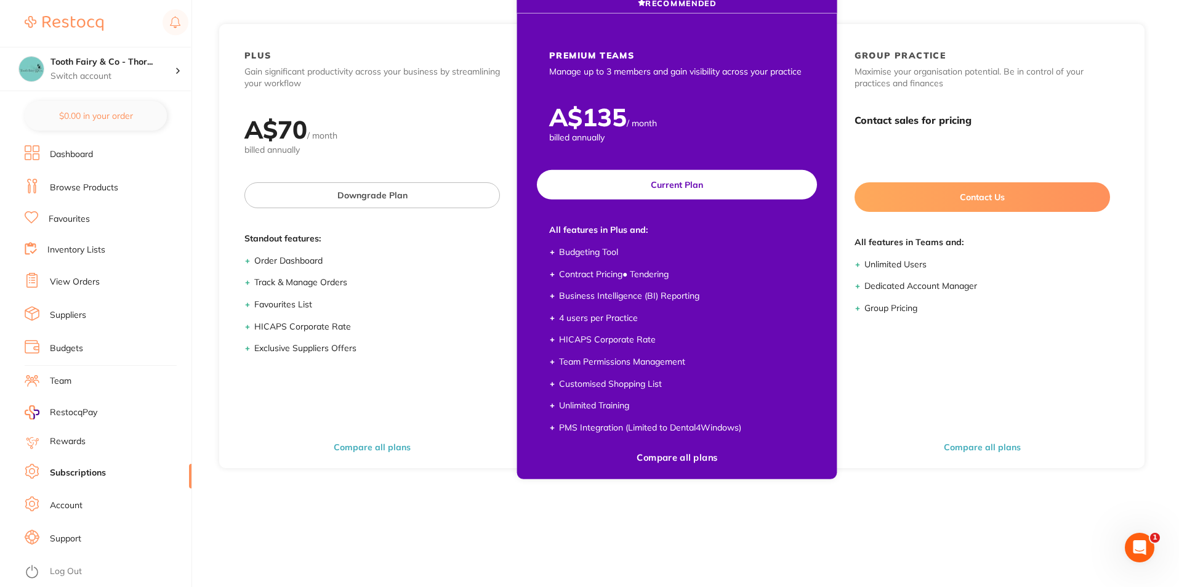
scroll to position [42, 0]
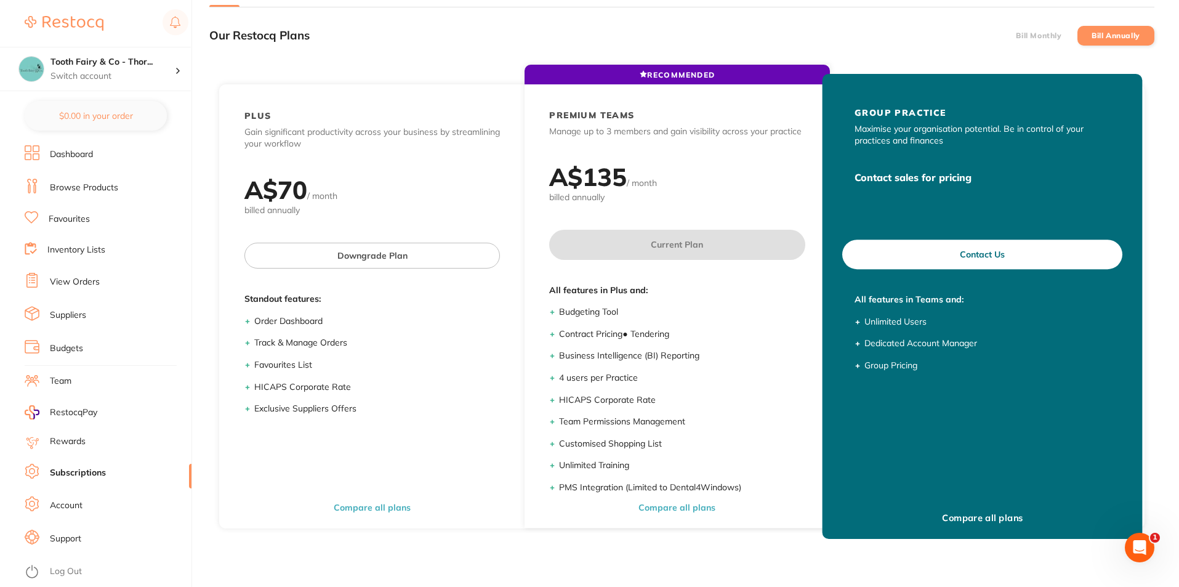
click at [969, 503] on div "RECOMMENDED GROUP PRACTICE Maximise your organisation potential. Be in control …" at bounding box center [982, 306] width 320 height 465
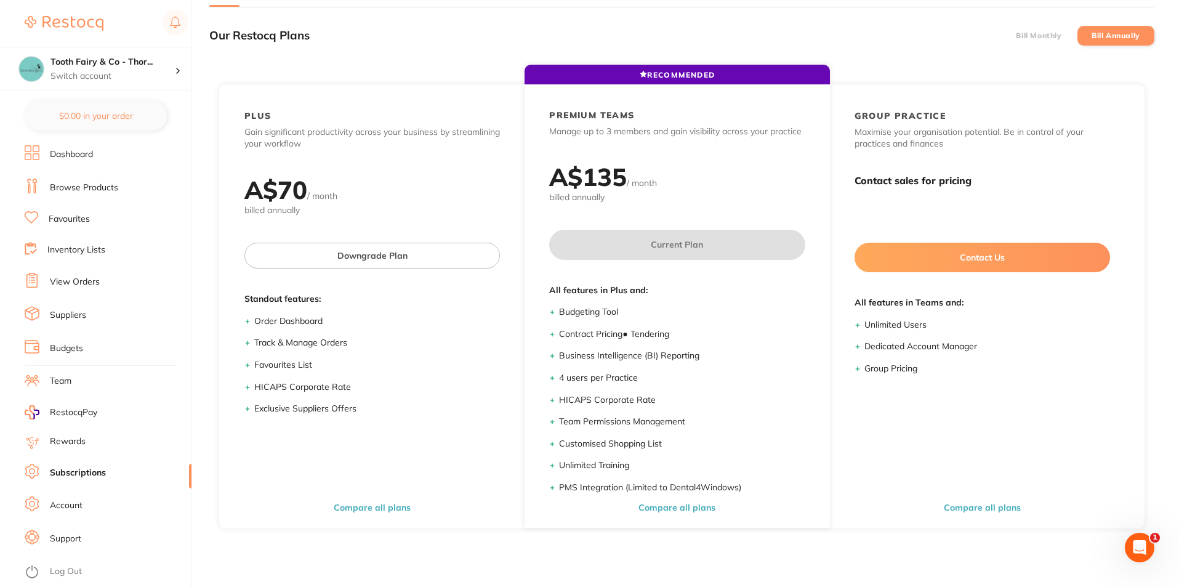
click at [1045, 39] on label "Bill Monthly" at bounding box center [1039, 35] width 46 height 9
click at [1016, 36] on input "Bill Monthly" at bounding box center [1016, 36] width 0 height 0
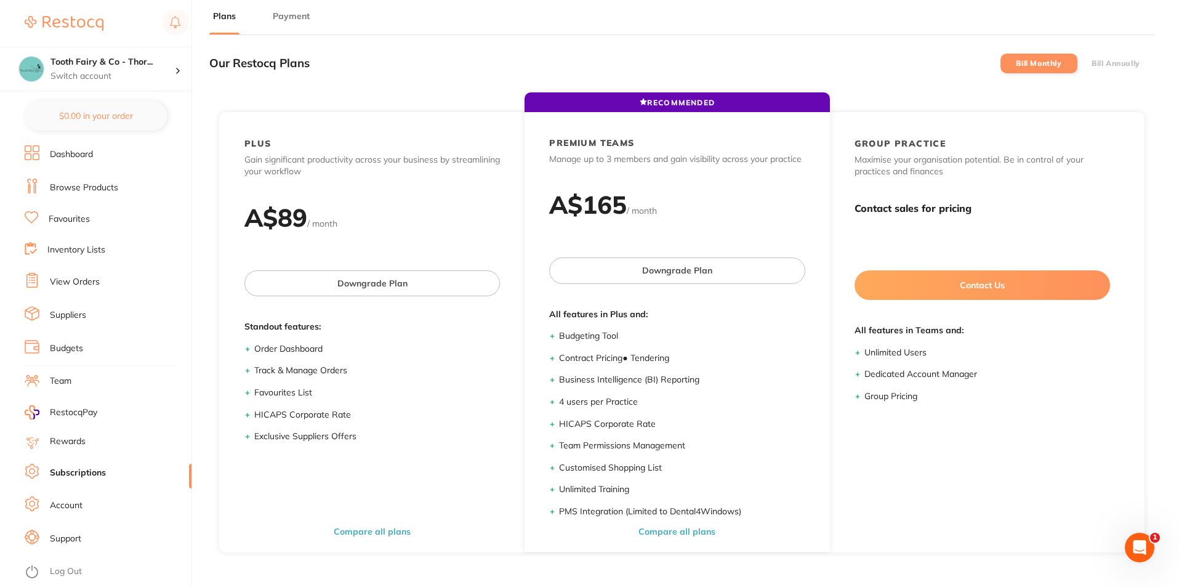
scroll to position [0, 0]
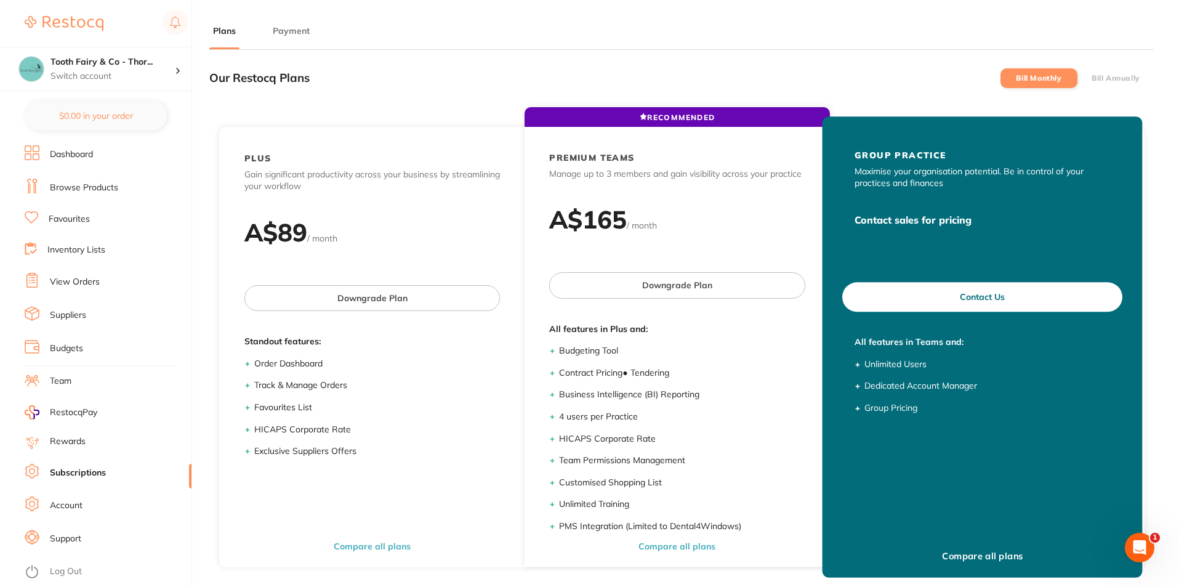
click at [956, 292] on button "Contact Us" at bounding box center [982, 297] width 280 height 30
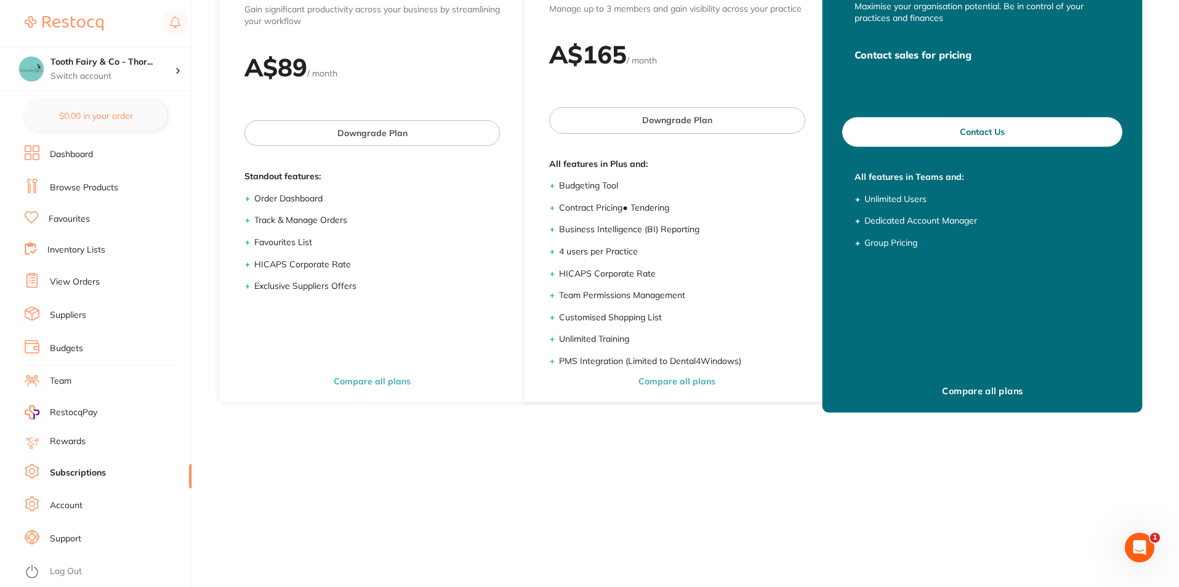
scroll to position [166, 0]
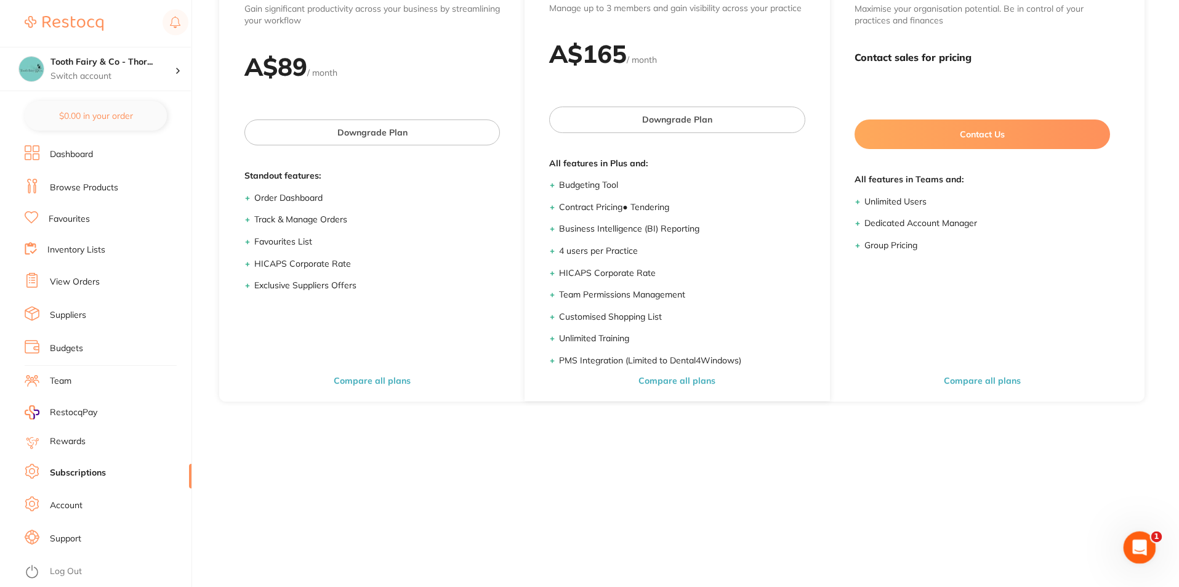
click at [1136, 545] on icon "Open Intercom Messenger" at bounding box center [1138, 545] width 20 height 20
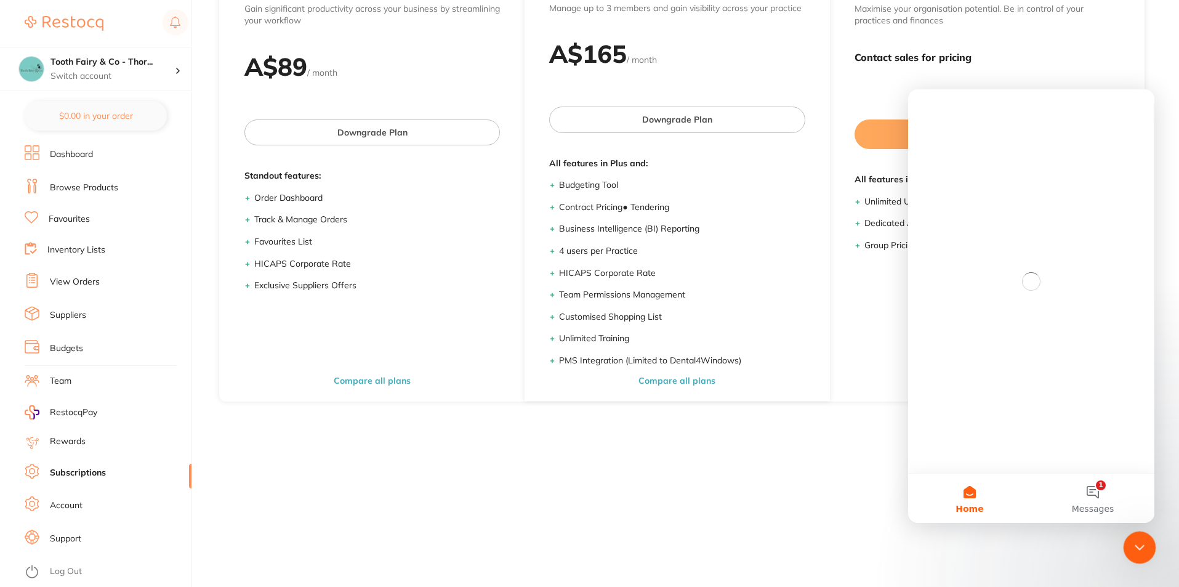
scroll to position [0, 0]
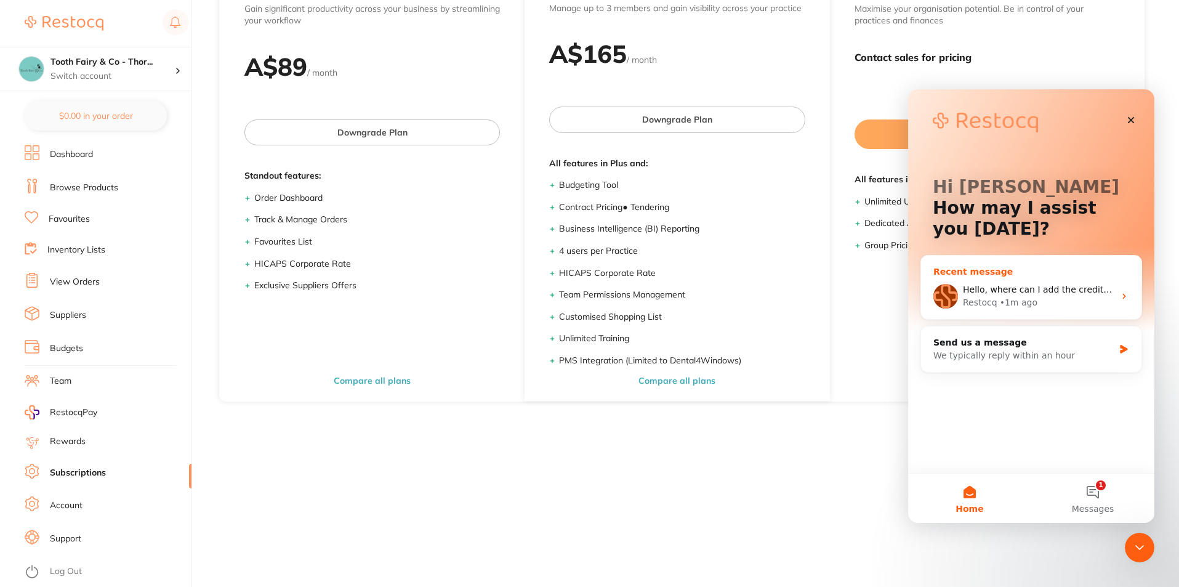
click at [1019, 288] on span "Hello, where can I add the credit card details on here please?" at bounding box center [1095, 289] width 265 height 10
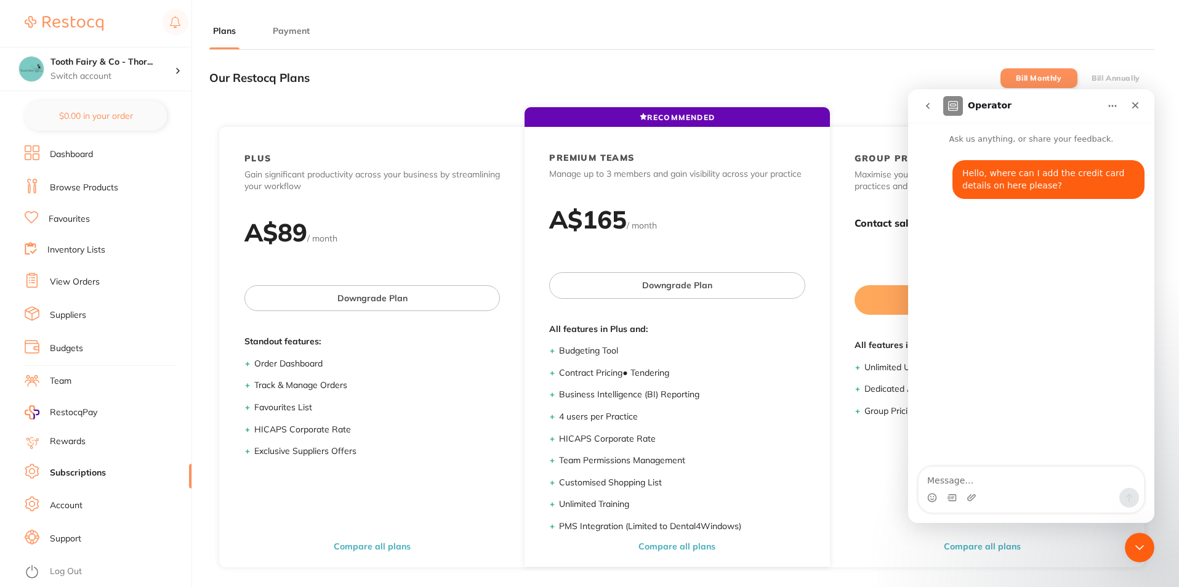
click at [1115, 76] on label "Bill Annually" at bounding box center [1115, 78] width 49 height 9
click at [1091, 78] on input "Bill Annually" at bounding box center [1091, 78] width 0 height 0
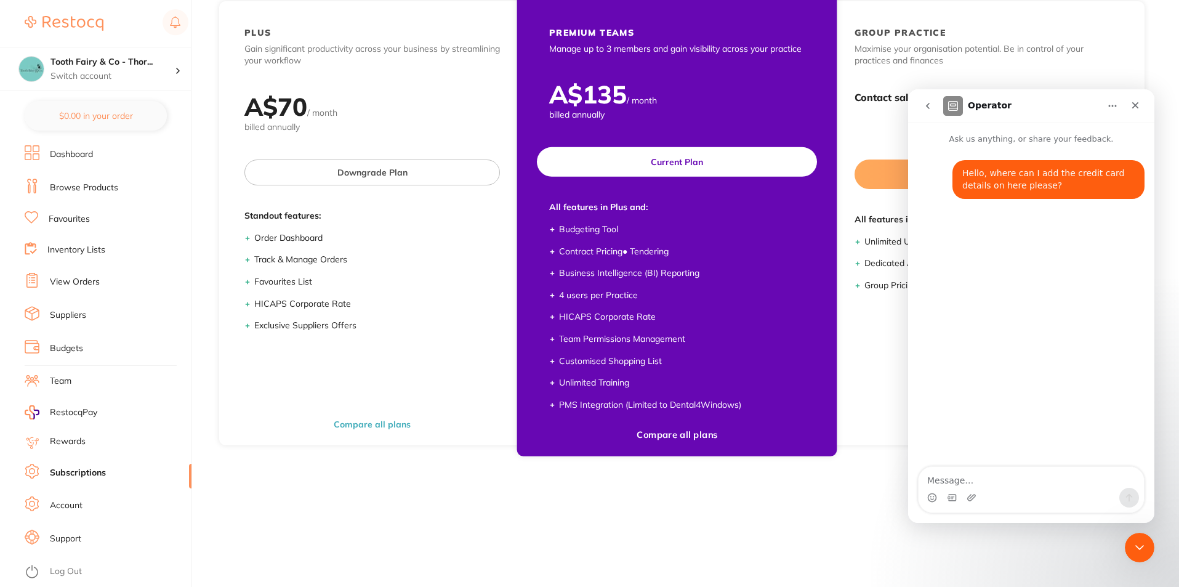
scroll to position [166, 0]
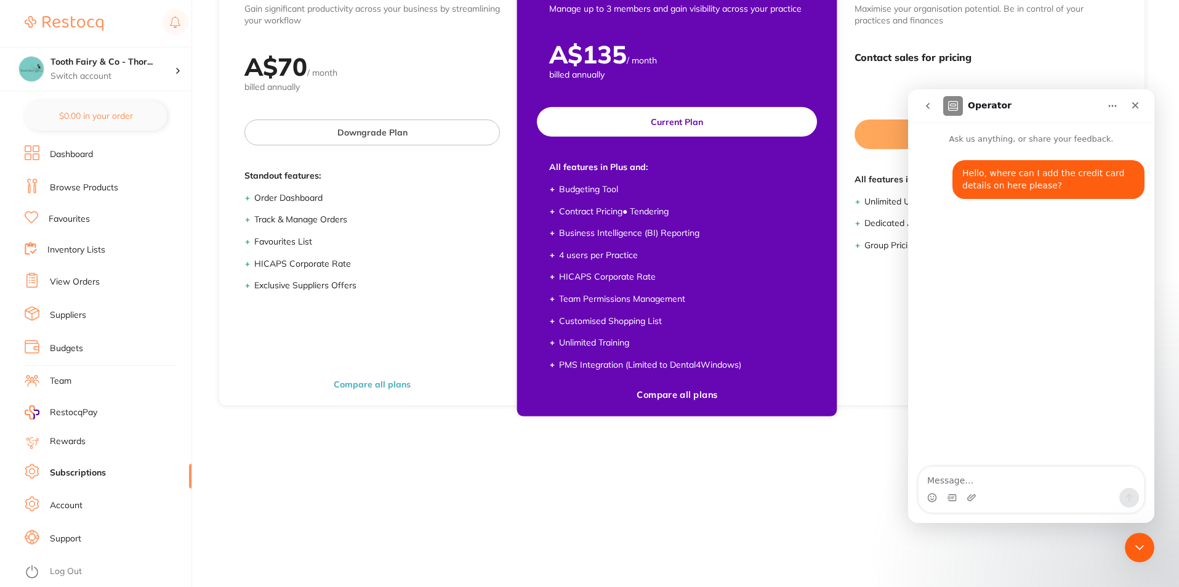
click at [664, 210] on li "Contract Pricing ● Tendering" at bounding box center [682, 212] width 246 height 12
click at [638, 232] on li "Business Intelligence (BI) Reporting" at bounding box center [682, 233] width 246 height 12
click at [670, 295] on li "Team Permissions Management" at bounding box center [682, 299] width 246 height 12
click at [616, 211] on li "Contract Pricing ● Tendering" at bounding box center [682, 212] width 246 height 12
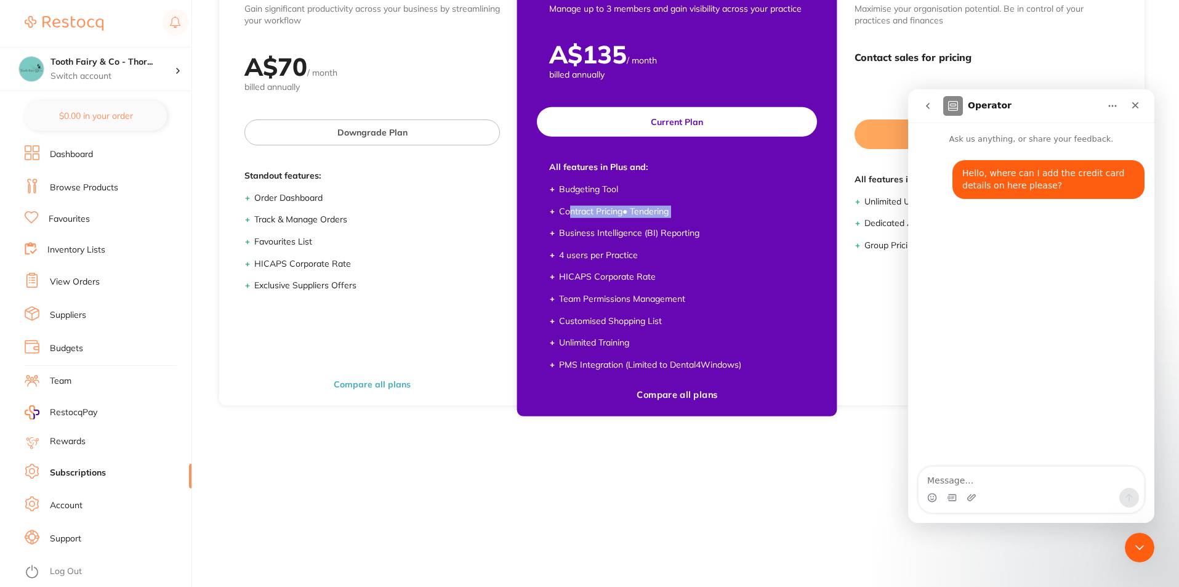
click at [618, 213] on li "Contract Pricing ● Tendering" at bounding box center [682, 212] width 246 height 12
click at [727, 284] on ul "Budgeting Tool Contract Pricing ● Tendering Business Intelligence (BI) Reportin…" at bounding box center [676, 276] width 255 height 187
click at [673, 398] on button "Compare all plans" at bounding box center [677, 395] width 89 height 12
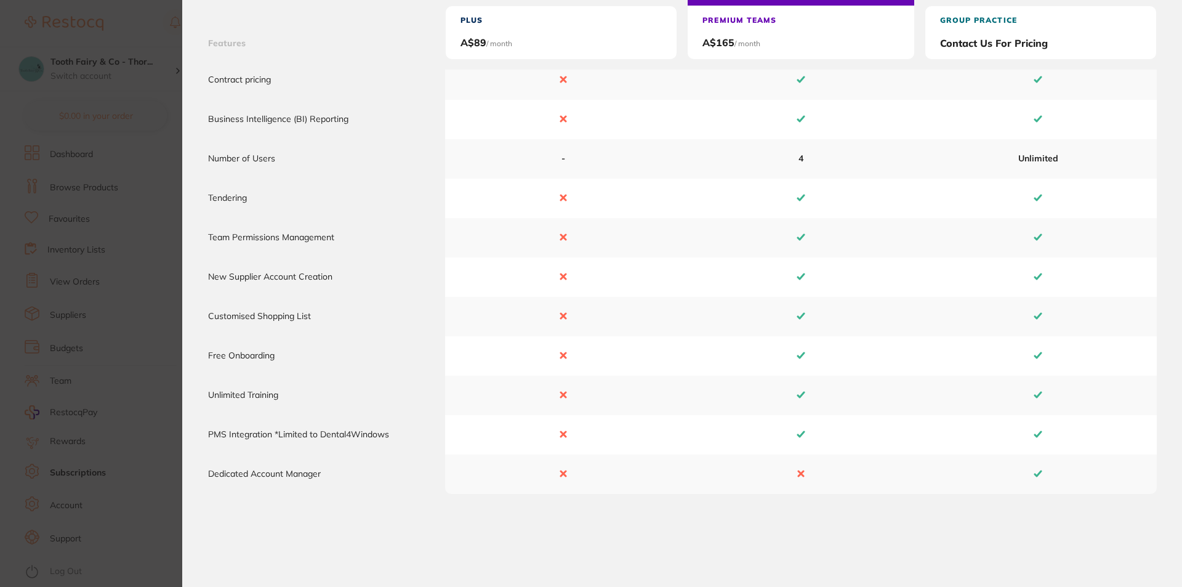
scroll to position [0, 0]
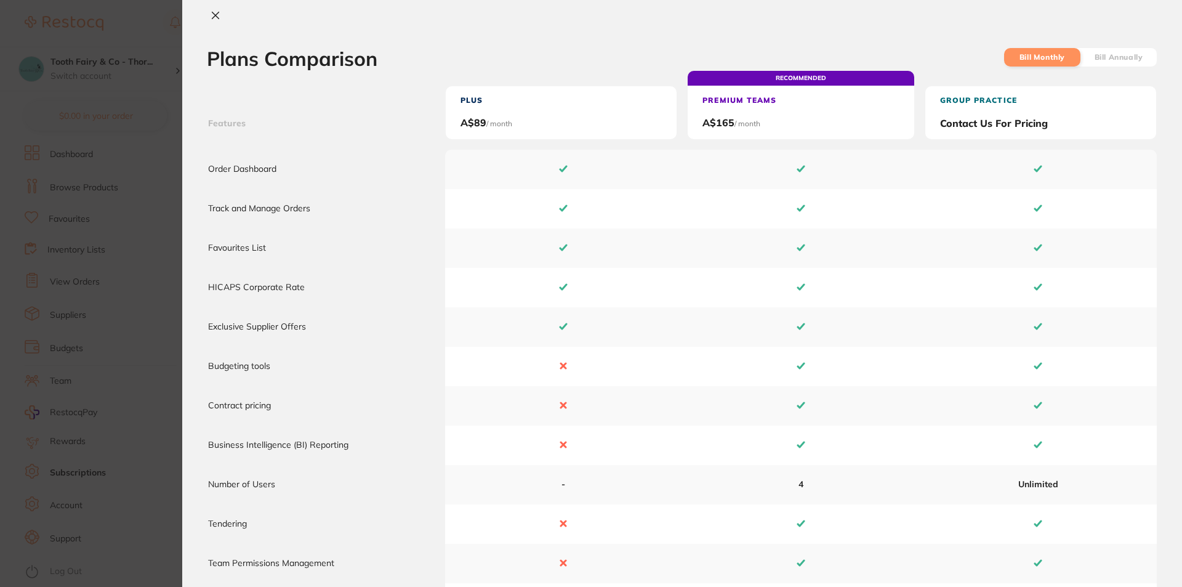
click at [215, 16] on icon at bounding box center [215, 15] width 7 height 7
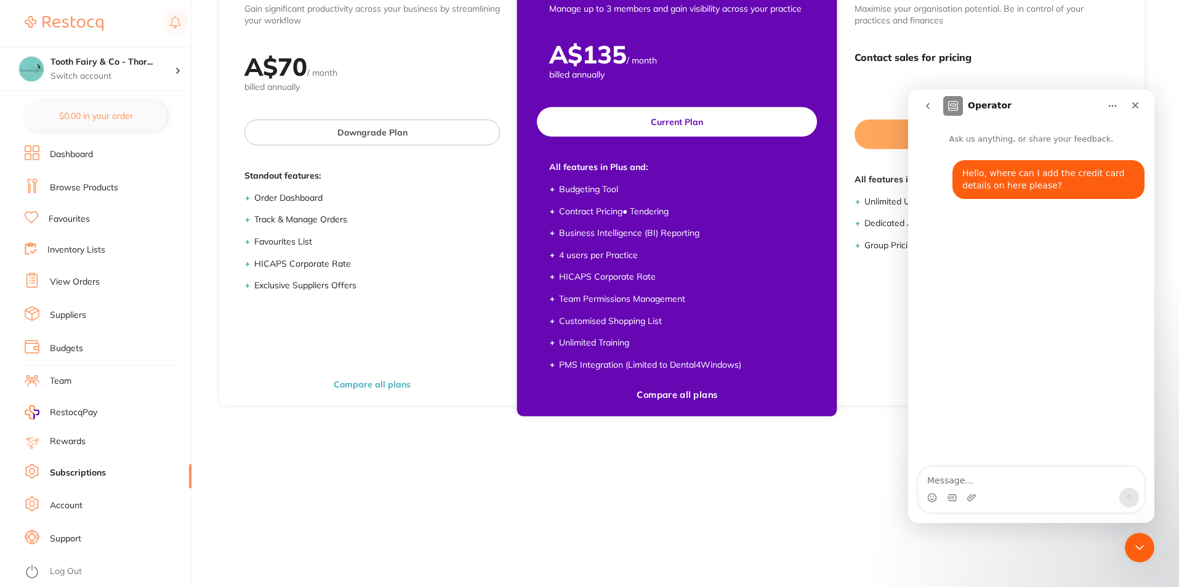
click at [621, 323] on li "Customised Shopping List" at bounding box center [682, 321] width 246 height 12
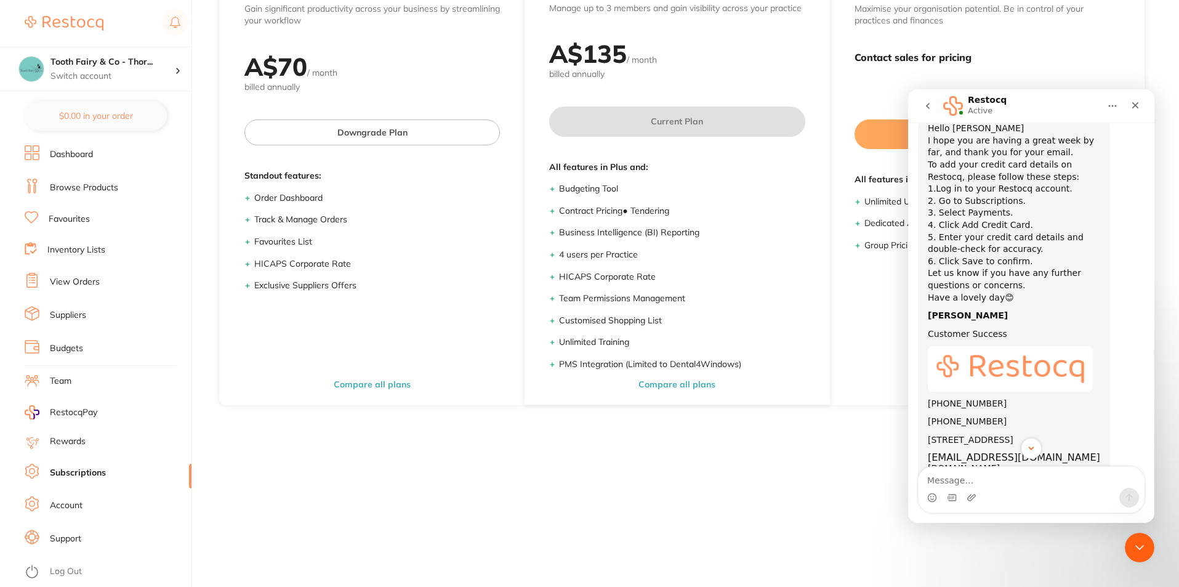
scroll to position [123, 0]
click at [779, 455] on div "Our Restocq Plans Bill Monthly Bill Annually RECOMMENDED PLUS Gain significant …" at bounding box center [681, 187] width 945 height 587
click at [1118, 108] on button "Home" at bounding box center [1112, 105] width 23 height 23
click at [747, 496] on main "Plans Payment Our Restocq Plans Bill Monthly Bill Annually RECOMMENDED PLUS Gai…" at bounding box center [693, 210] width 969 height 752
click at [1024, 110] on div "Restocq Active" at bounding box center [1021, 106] width 156 height 22
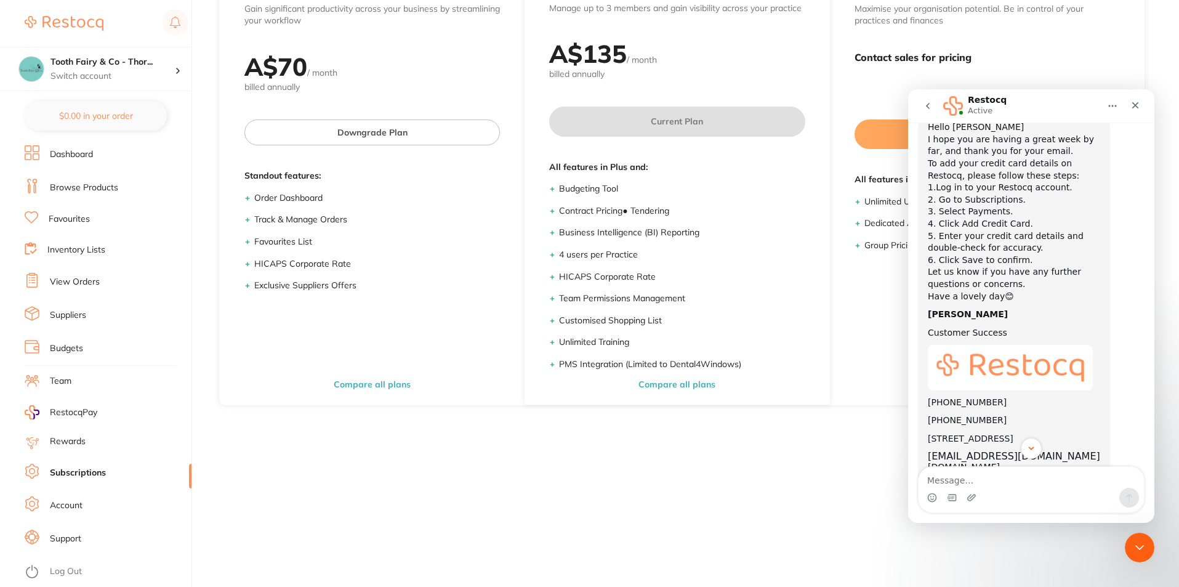
click at [931, 106] on icon "go back" at bounding box center [928, 106] width 10 height 10
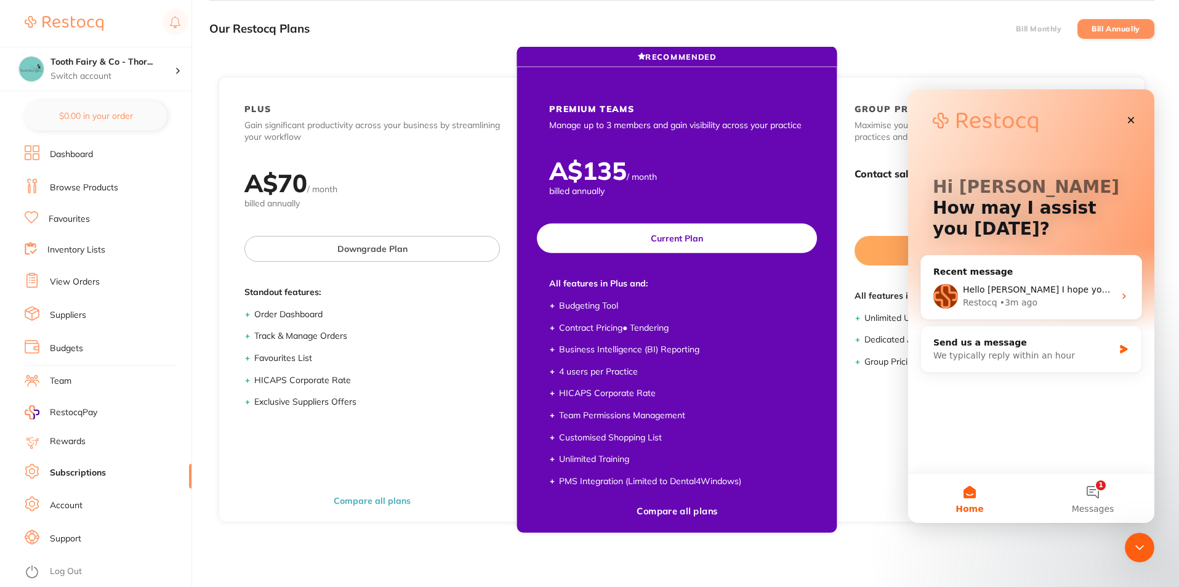
scroll to position [42, 0]
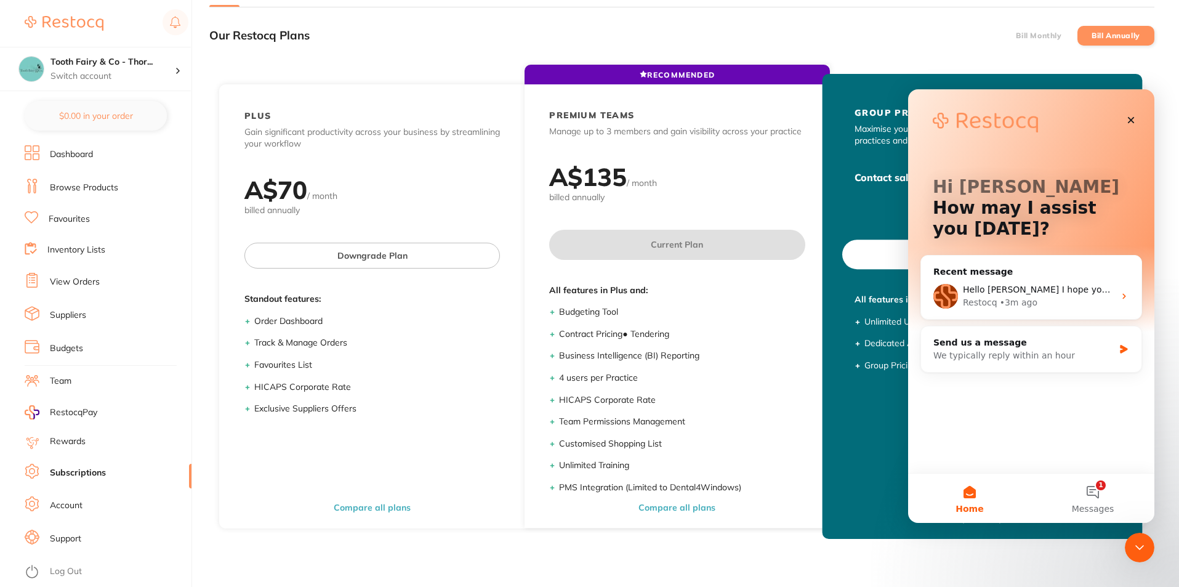
click at [863, 185] on div "Contact sales for pricing" at bounding box center [982, 193] width 305 height 43
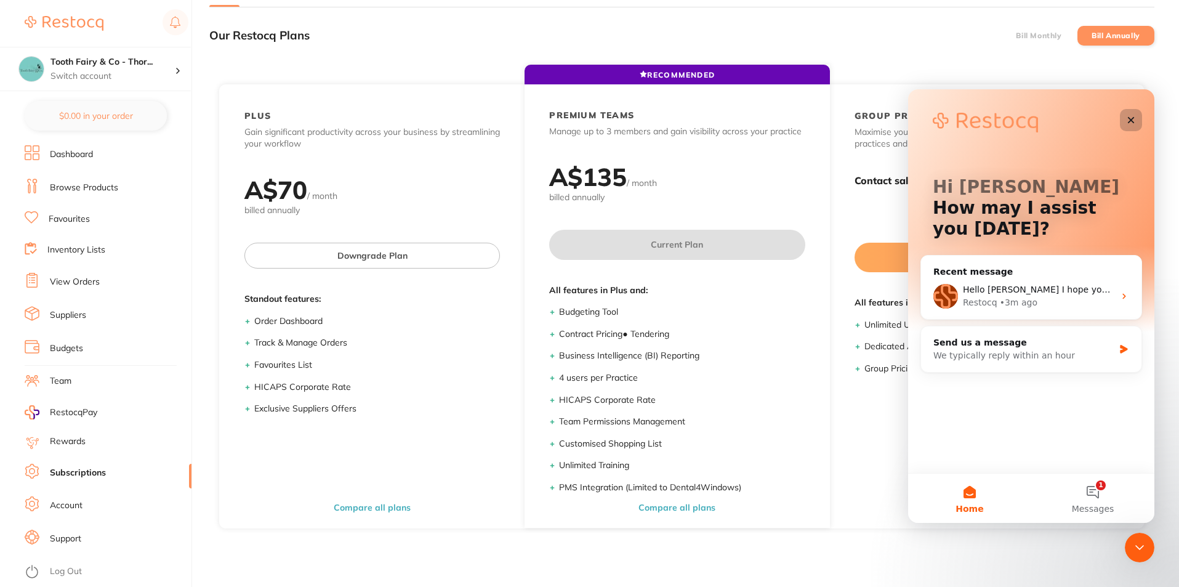
click at [1131, 116] on icon "Close" at bounding box center [1131, 120] width 10 height 10
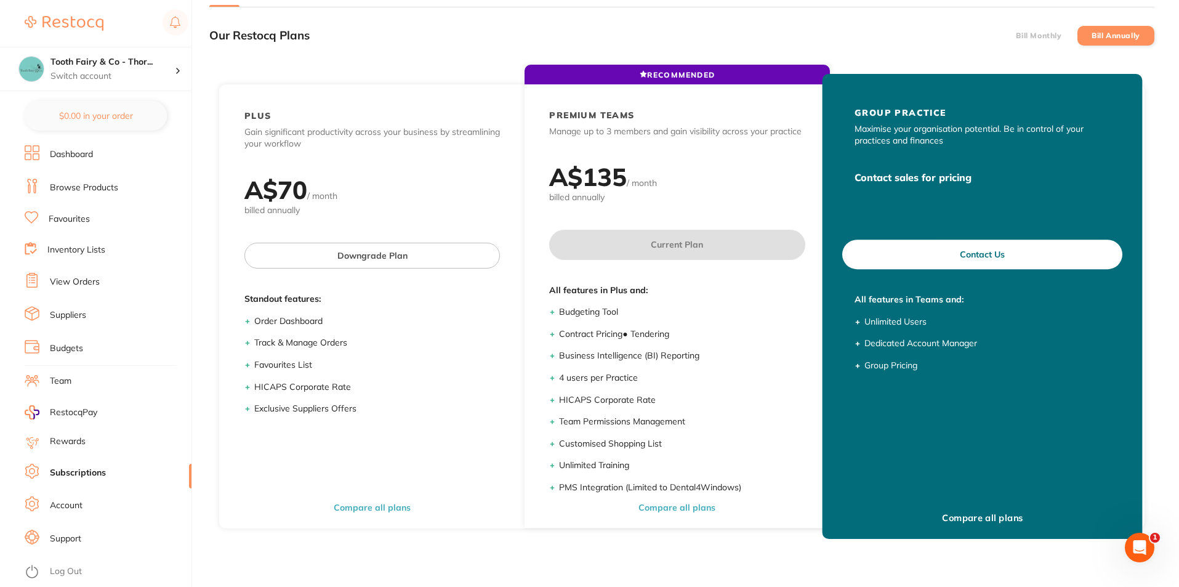
scroll to position [0, 0]
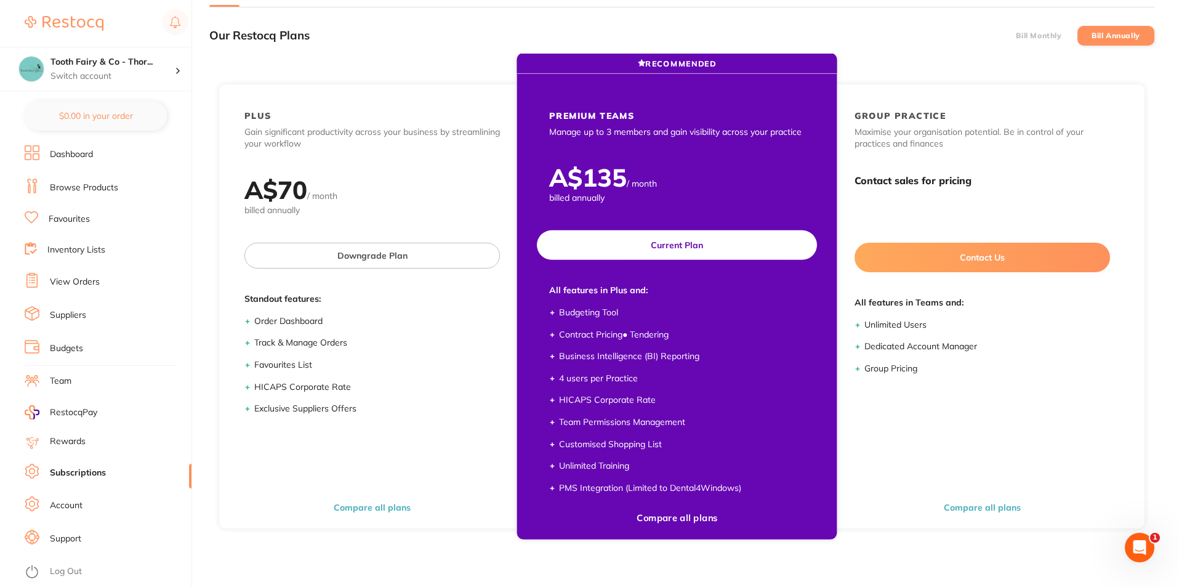
click at [687, 403] on li "HICAPS Corporate Rate" at bounding box center [682, 400] width 246 height 12
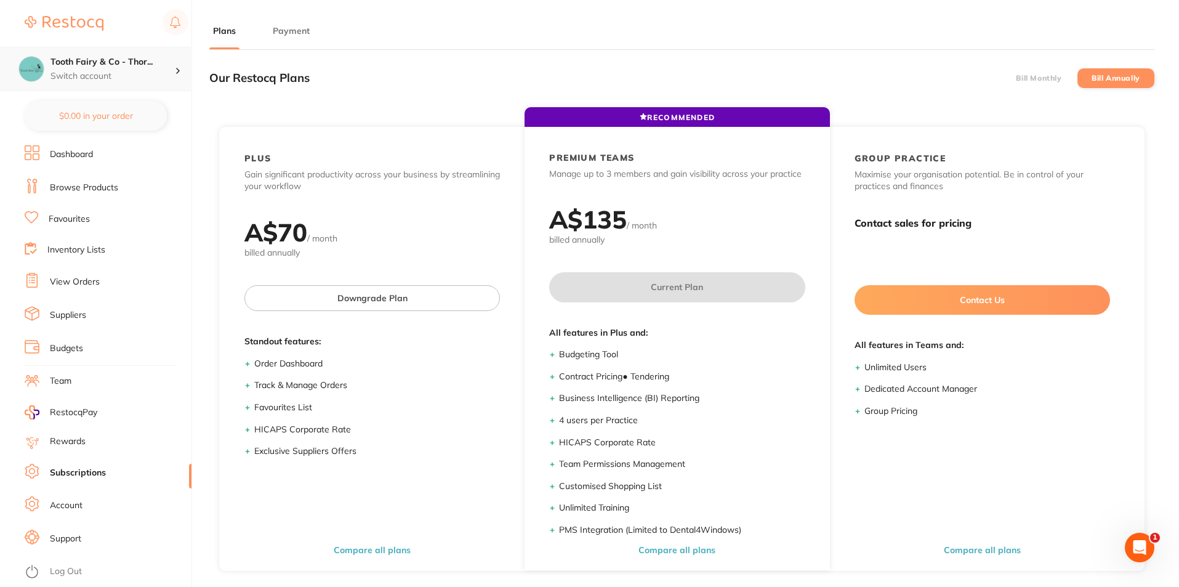
click at [174, 74] on p "Switch account" at bounding box center [112, 76] width 124 height 12
click at [108, 73] on p "Switch account" at bounding box center [112, 76] width 124 height 12
click at [299, 31] on button "Payment" at bounding box center [291, 31] width 44 height 12
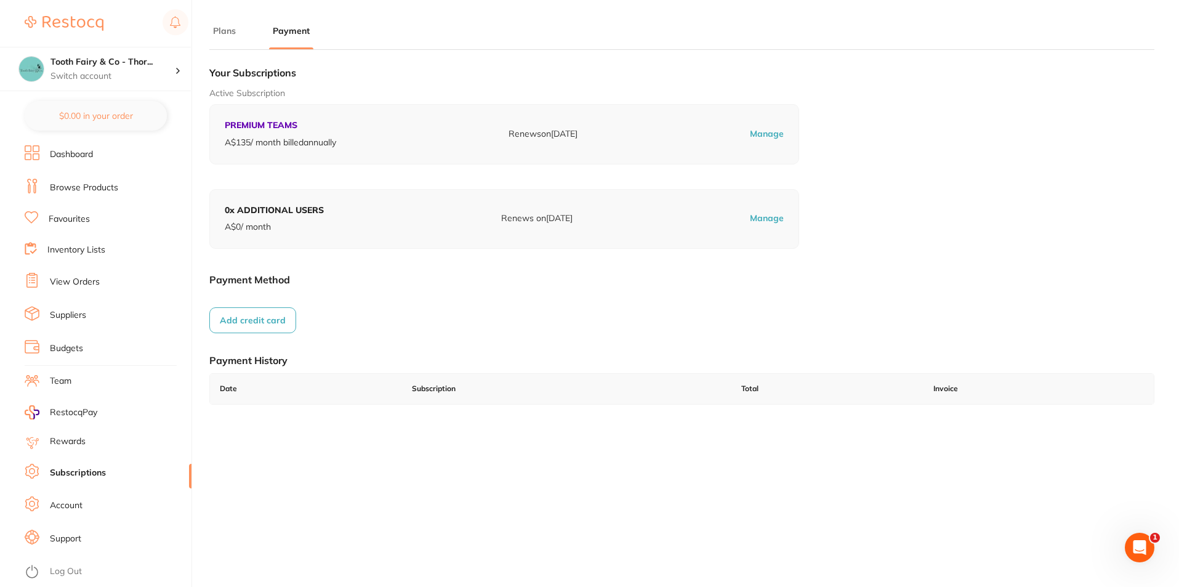
click at [233, 31] on button "Plans" at bounding box center [224, 31] width 30 height 12
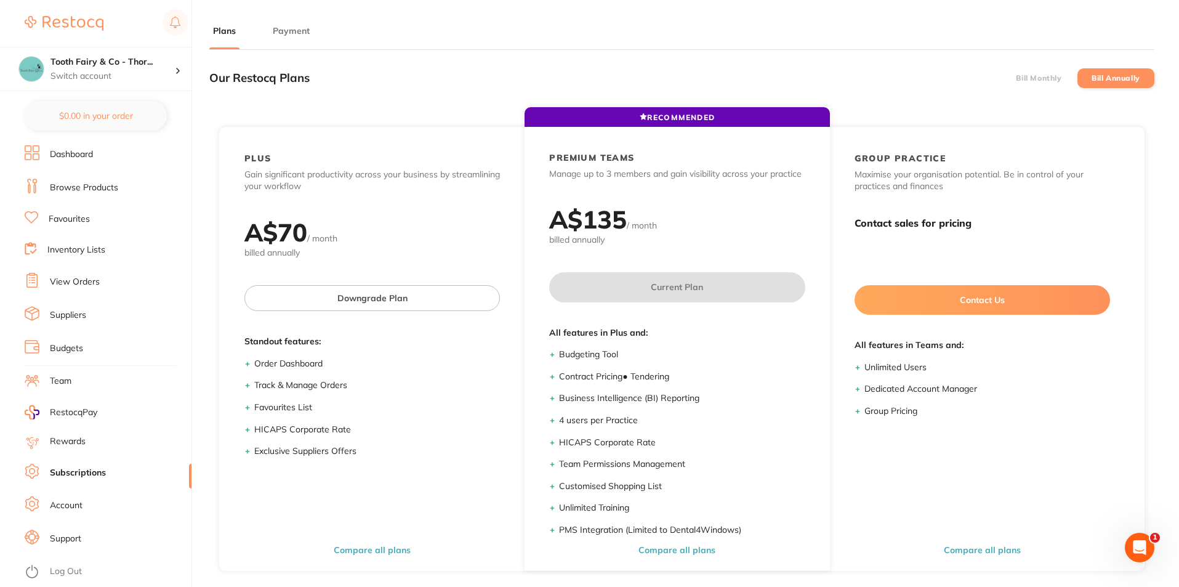
click at [290, 31] on button "Payment" at bounding box center [291, 31] width 44 height 12
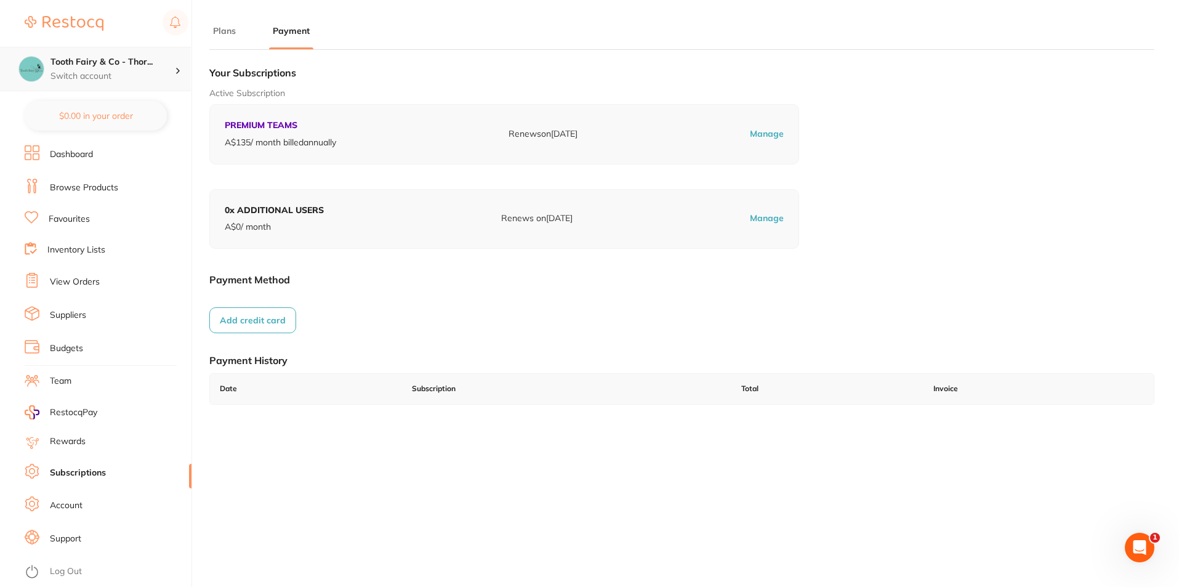
click at [162, 74] on p "Switch account" at bounding box center [112, 76] width 124 height 12
click at [164, 72] on p "Switch account" at bounding box center [112, 76] width 124 height 12
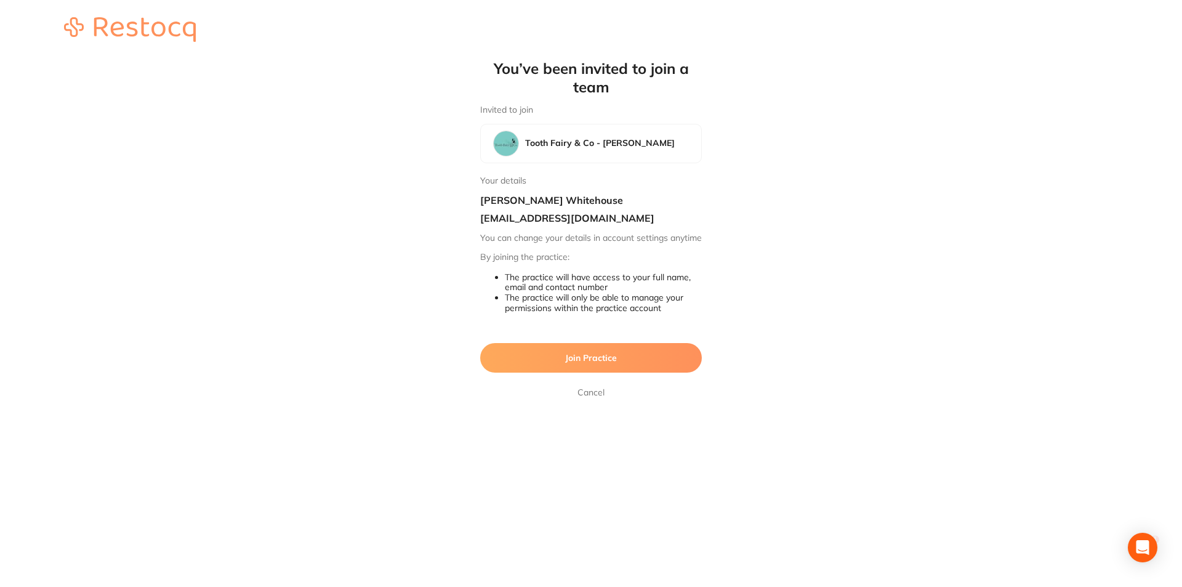
click at [591, 363] on span "Join Practice" at bounding box center [591, 357] width 52 height 11
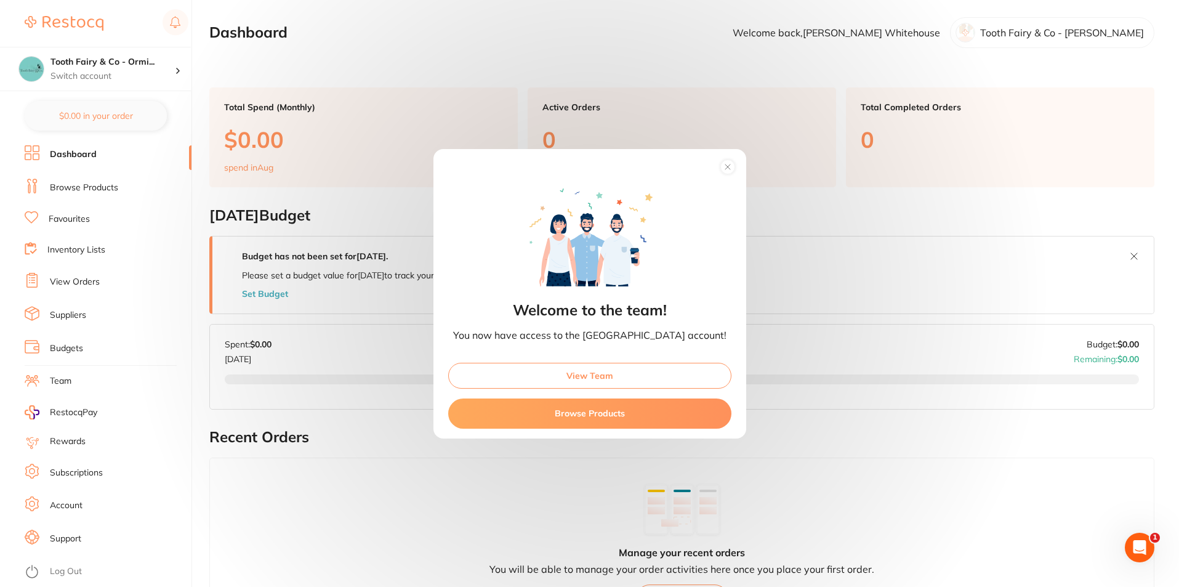
click at [720, 169] on circle at bounding box center [727, 166] width 14 height 14
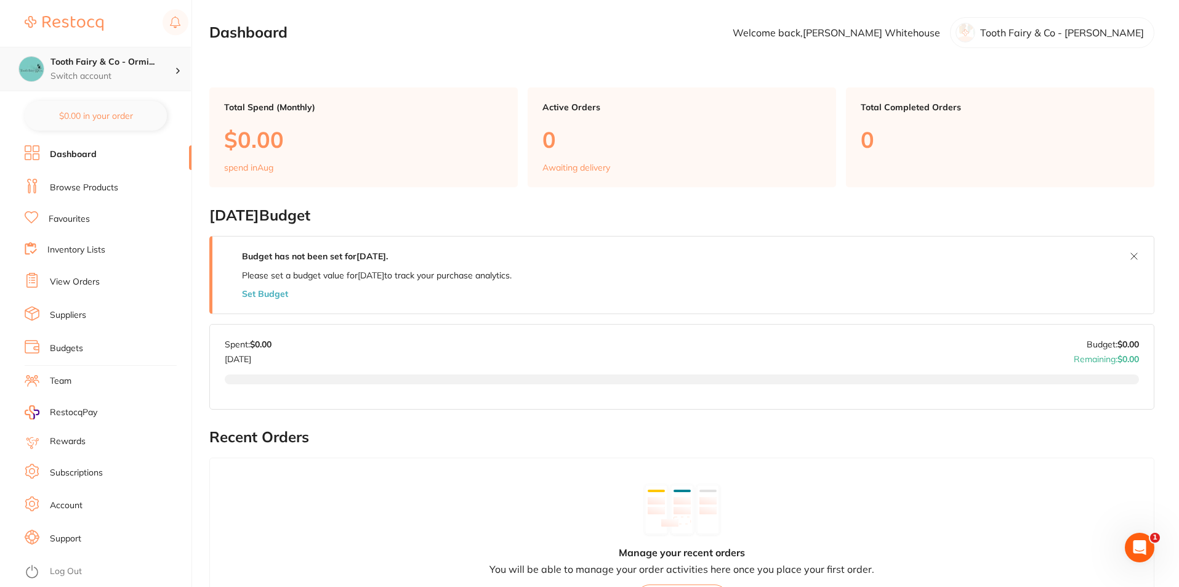
click at [176, 71] on icon at bounding box center [178, 71] width 4 height 6
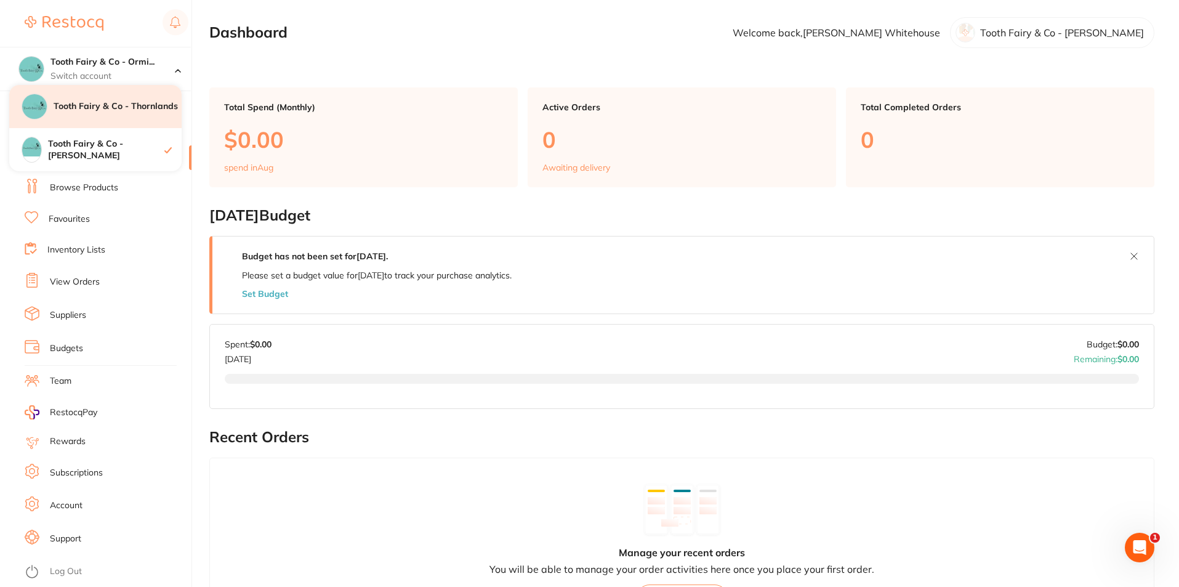
click at [143, 116] on div "Tooth Fairy & Co - Thornlands" at bounding box center [95, 106] width 172 height 43
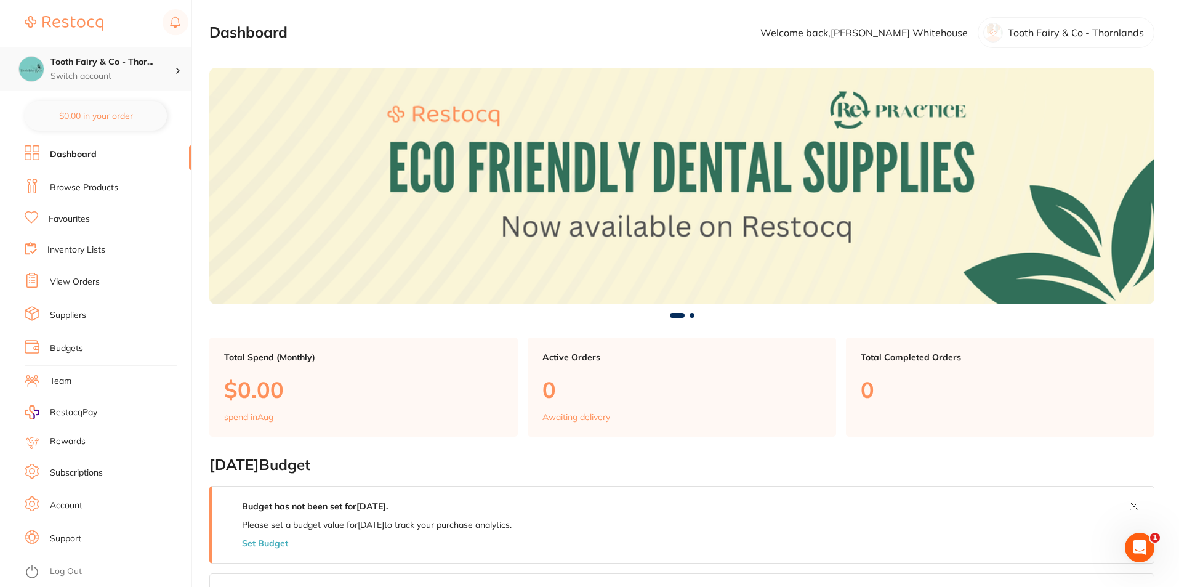
click at [172, 66] on h4 "Tooth Fairy & Co - Thor..." at bounding box center [112, 62] width 124 height 12
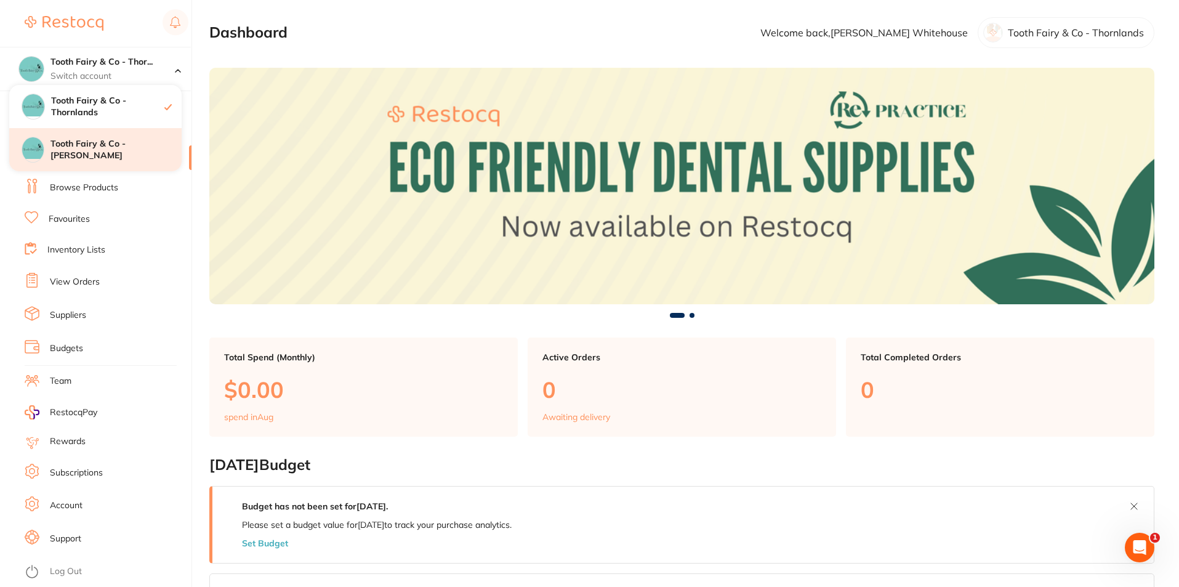
click at [125, 146] on h4 "Tooth Fairy & Co - [PERSON_NAME]" at bounding box center [115, 150] width 131 height 24
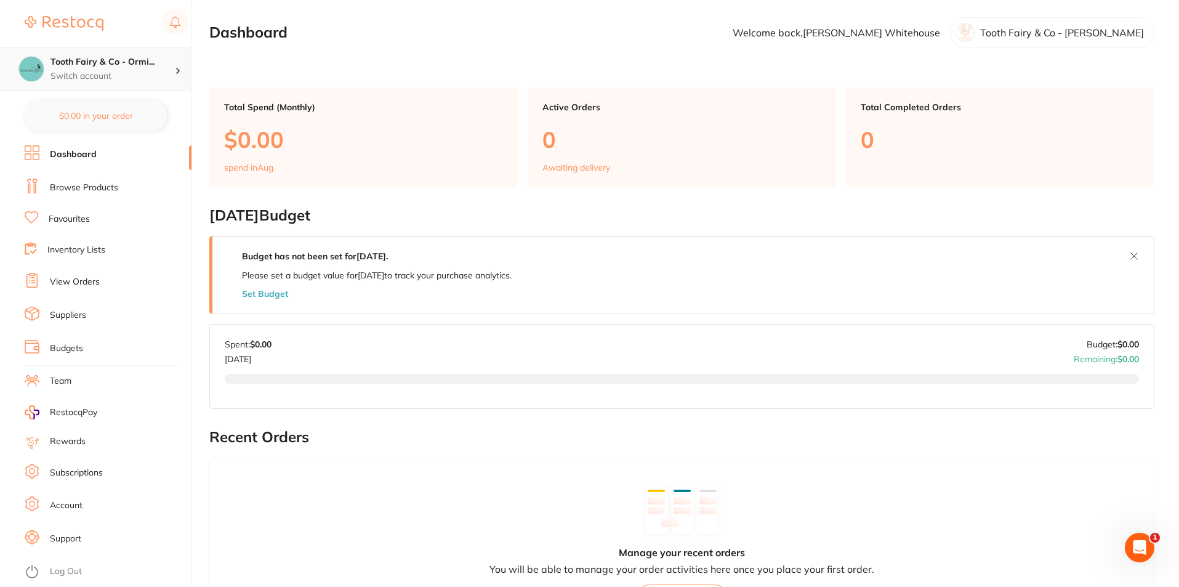
click at [138, 79] on p "Switch account" at bounding box center [112, 76] width 124 height 12
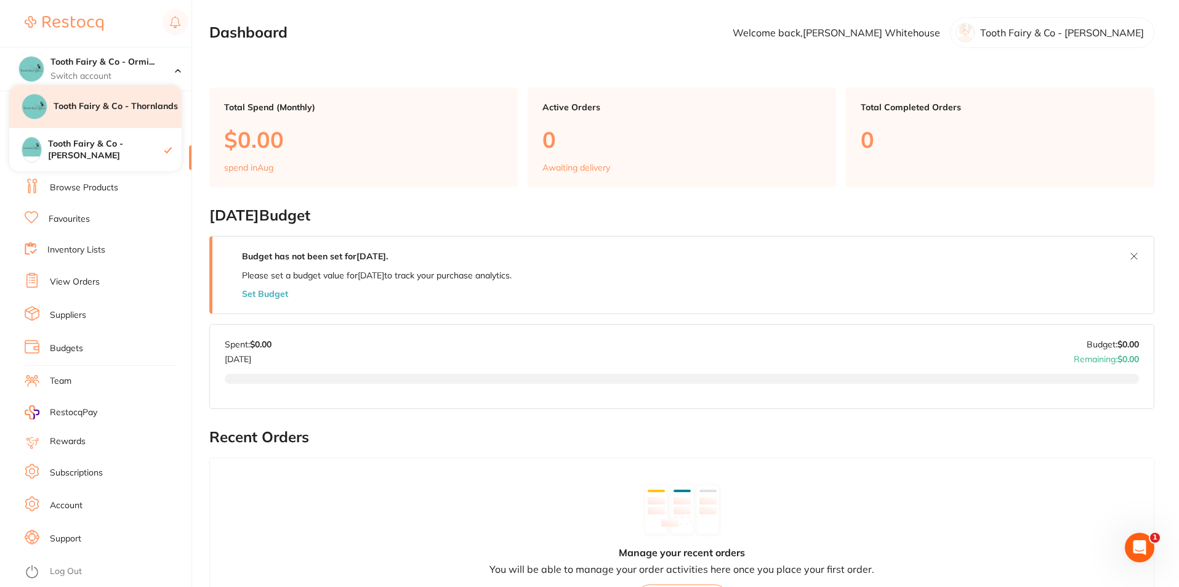
click at [130, 98] on div "Tooth Fairy & Co - Thornlands" at bounding box center [95, 106] width 172 height 43
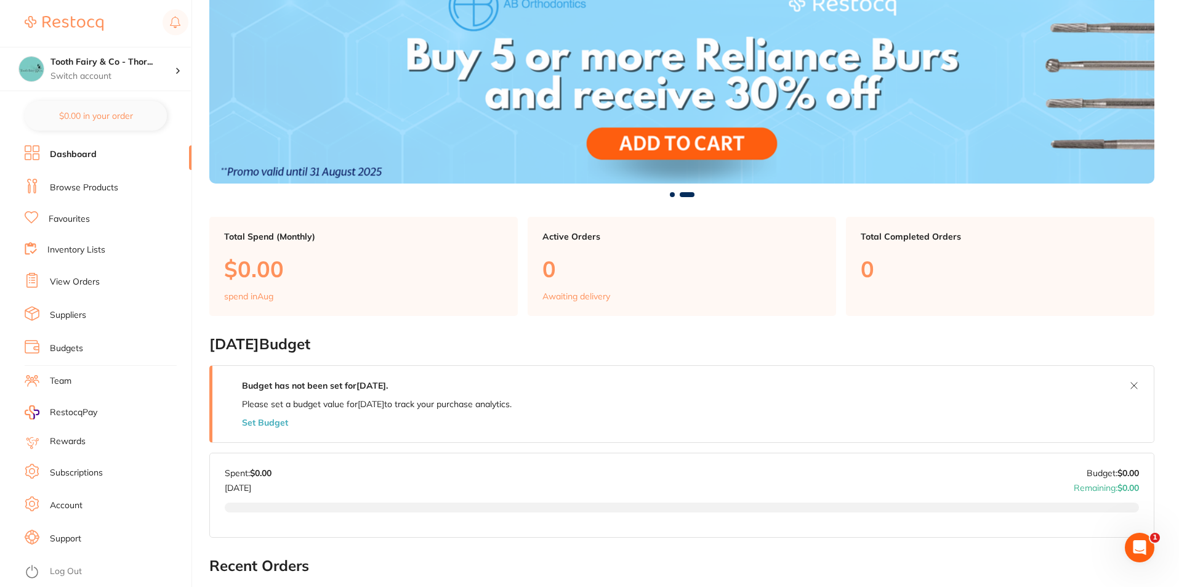
scroll to position [123, 0]
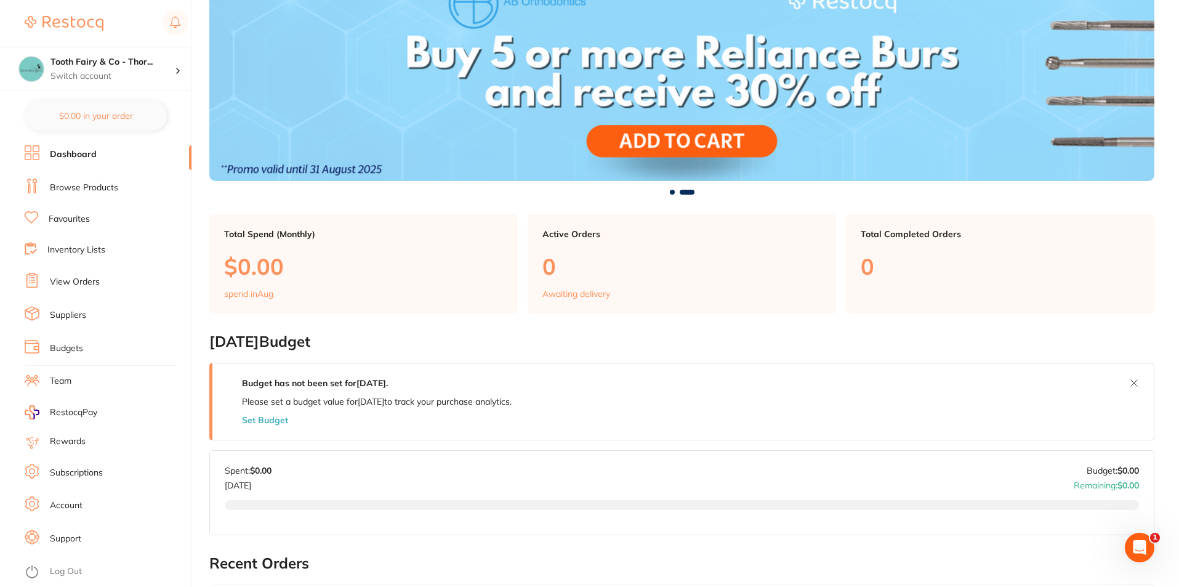
click at [68, 470] on link "Subscriptions" at bounding box center [76, 473] width 53 height 12
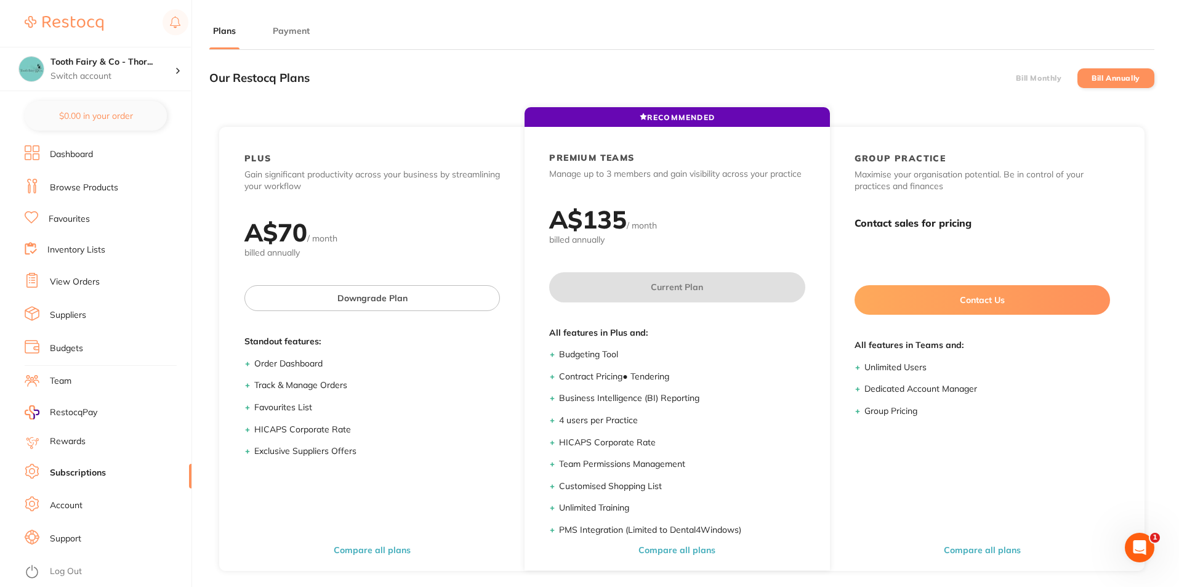
click at [1061, 75] on label "Bill Monthly" at bounding box center [1039, 78] width 46 height 9
click at [1016, 78] on input "Bill Monthly" at bounding box center [1016, 78] width 0 height 0
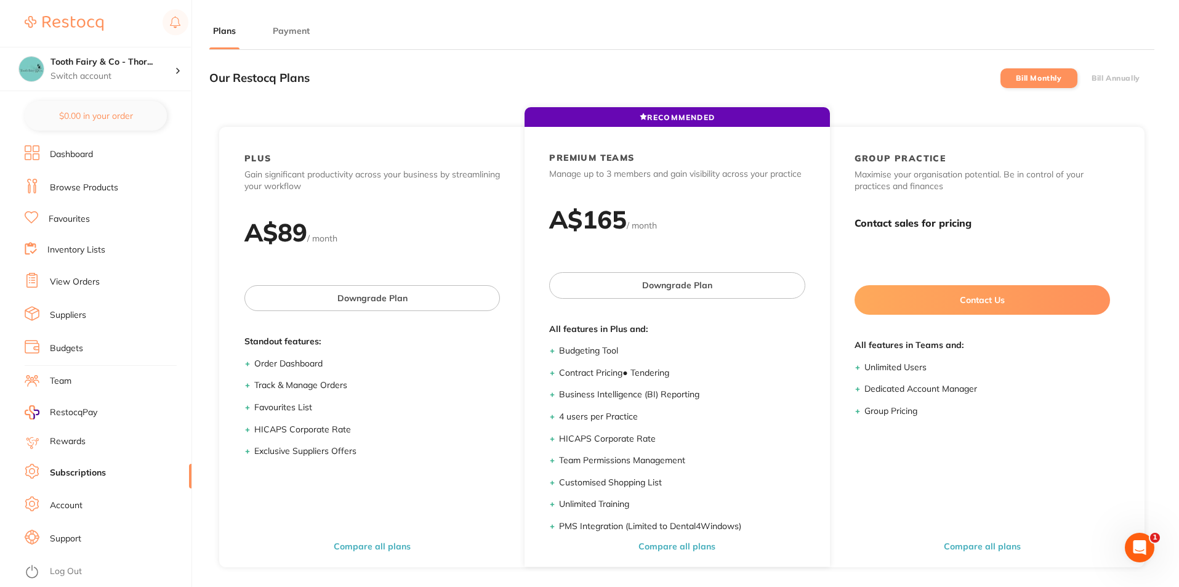
click at [286, 31] on button "Payment" at bounding box center [291, 31] width 44 height 12
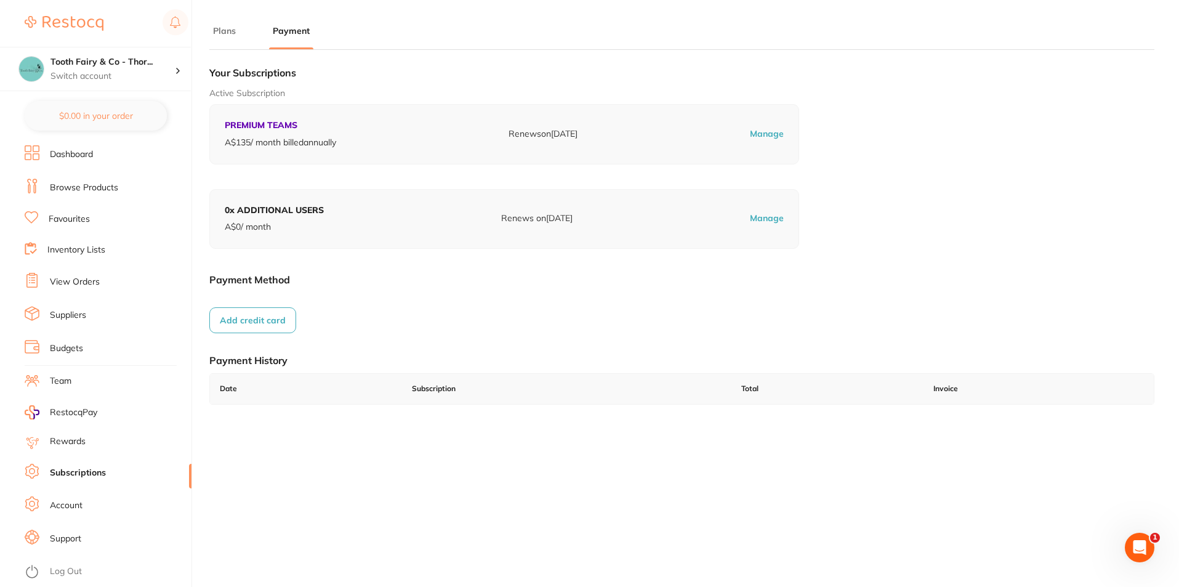
click at [276, 315] on button "Add credit card" at bounding box center [252, 320] width 87 height 26
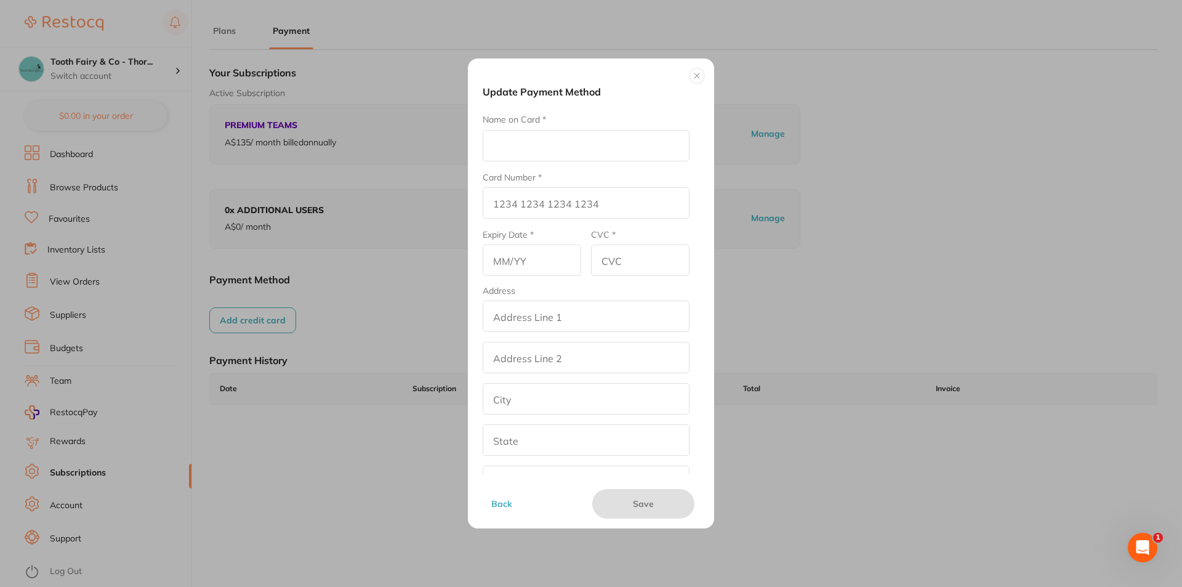
click at [548, 150] on input "Name on Card *" at bounding box center [586, 145] width 207 height 31
type input "Barry Roper"
click at [565, 209] on input "Card Number *" at bounding box center [586, 202] width 207 height 31
type input "4639 2510 1902 0429"
click at [527, 259] on input "text" at bounding box center [532, 259] width 98 height 31
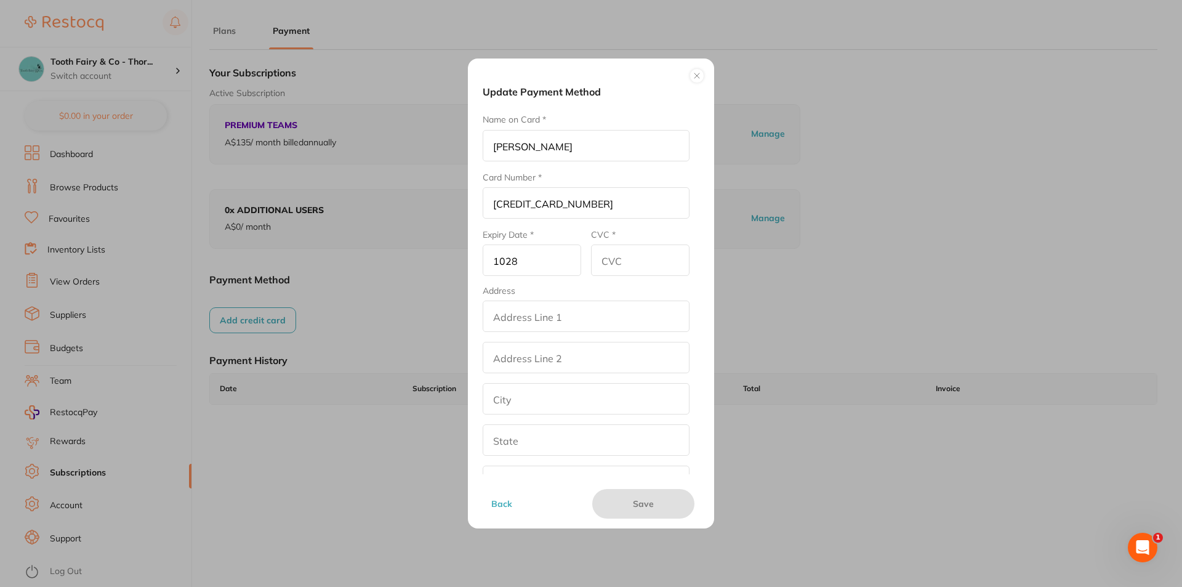
type input "1028"
click at [624, 259] on input "CVC *" at bounding box center [640, 259] width 98 height 31
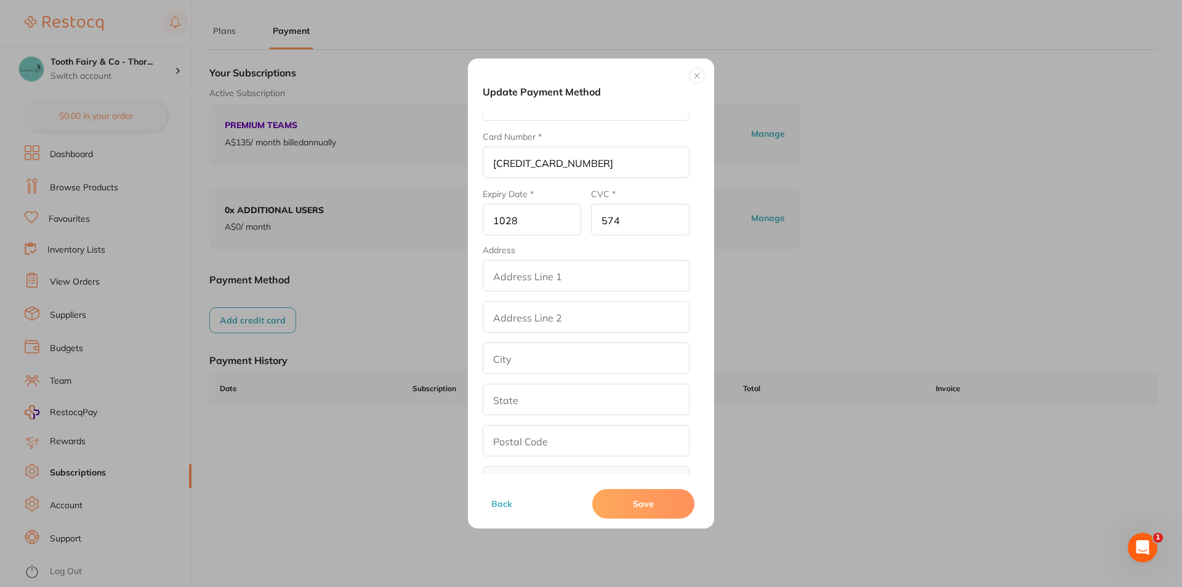
scroll to position [79, 0]
type input "574"
click at [633, 503] on button "Save" at bounding box center [643, 504] width 102 height 30
click at [505, 183] on input "1028" at bounding box center [532, 181] width 98 height 31
type input "10/28"
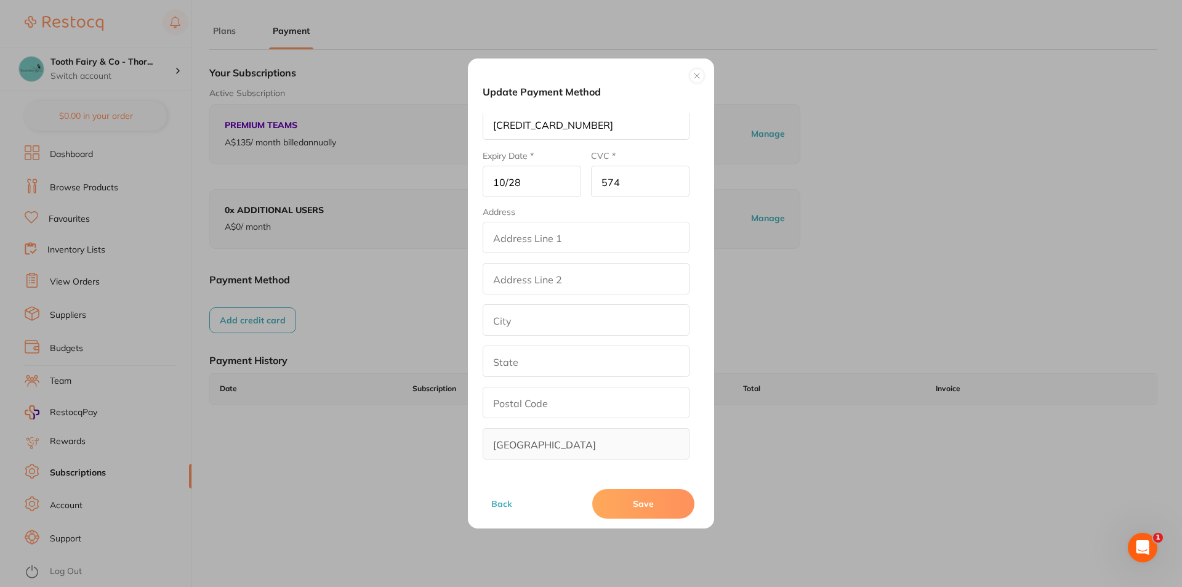
click at [643, 505] on button "Save" at bounding box center [643, 504] width 102 height 30
